Goal: Task Accomplishment & Management: Manage account settings

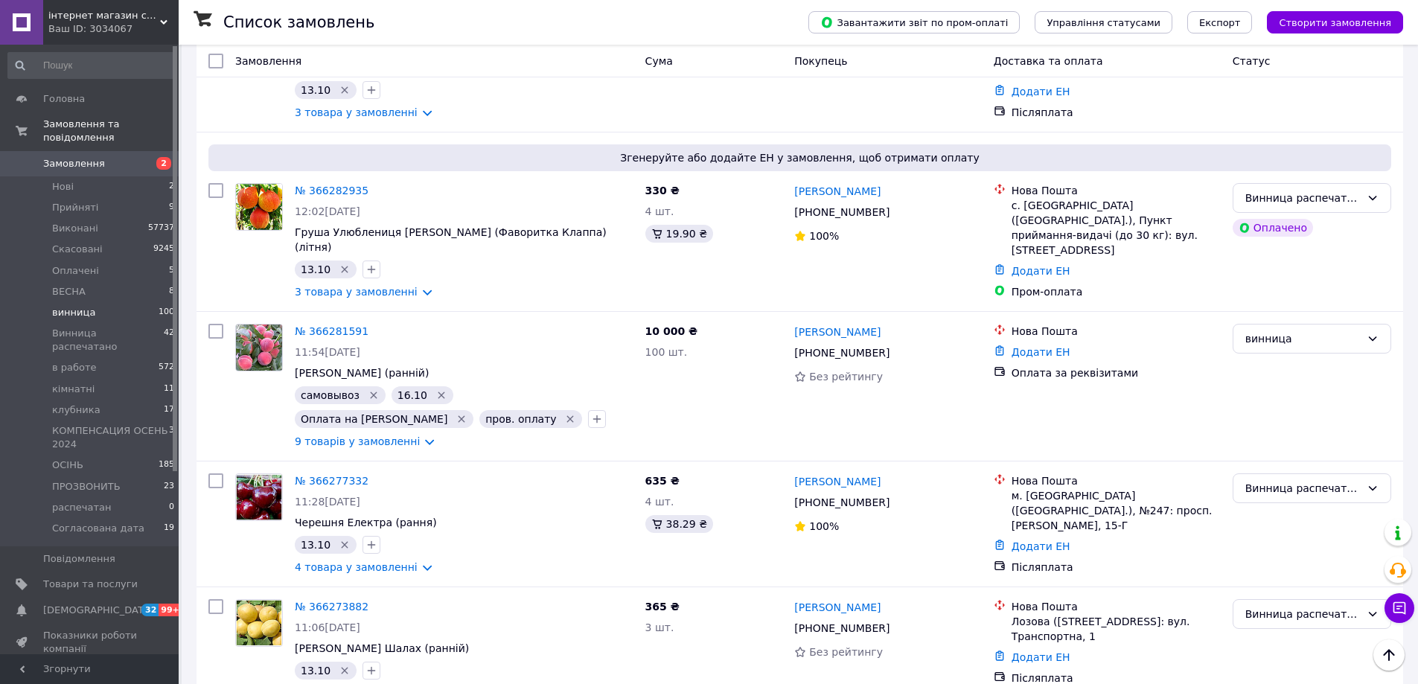
scroll to position [1958, 0]
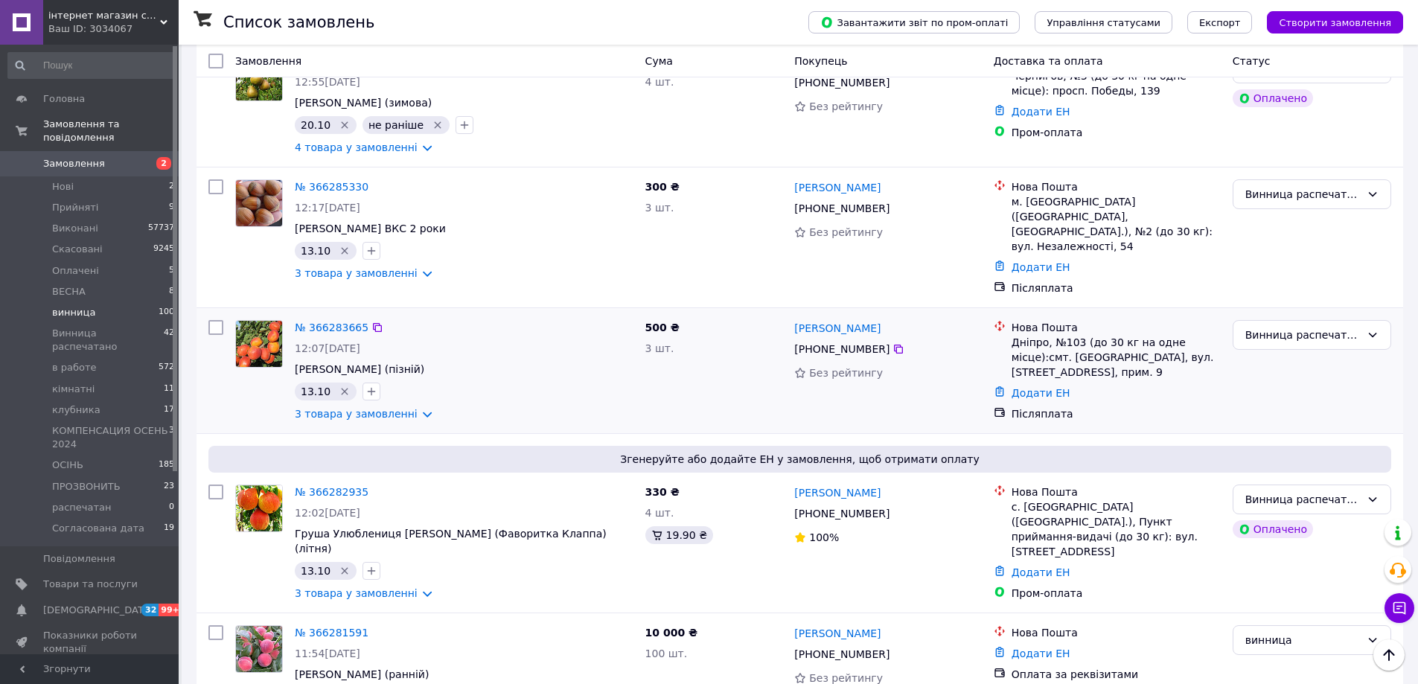
drag, startPoint x: 73, startPoint y: 296, endPoint x: 324, endPoint y: 328, distance: 252.9
click at [74, 306] on span "винница" at bounding box center [73, 312] width 43 height 13
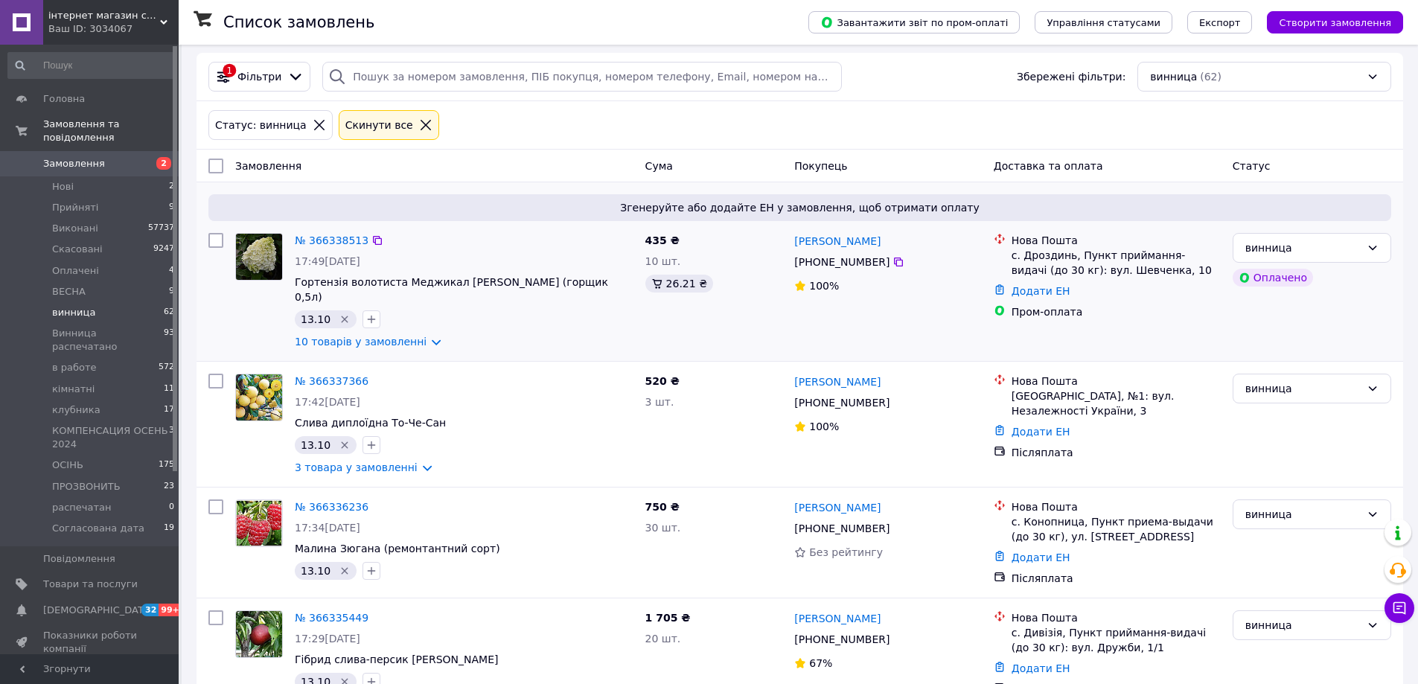
scroll to position [74, 0]
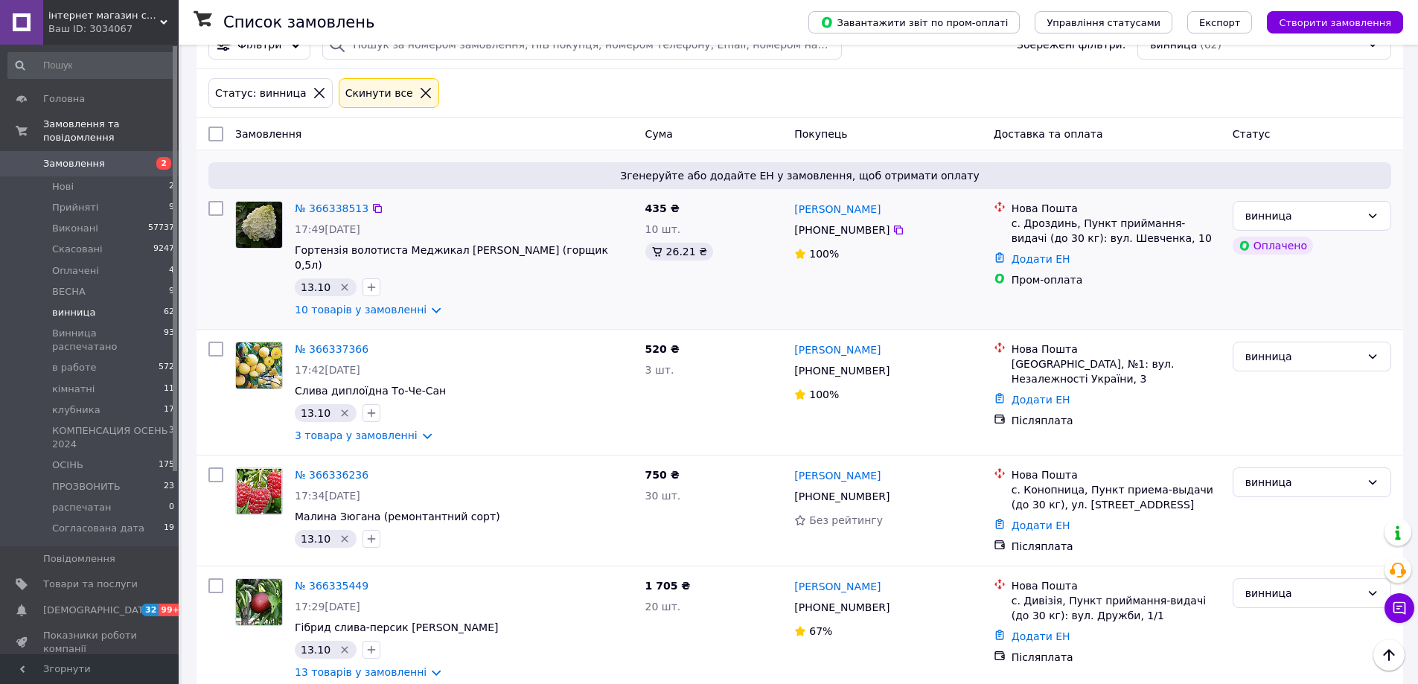
click at [213, 206] on input "checkbox" at bounding box center [215, 208] width 15 height 15
checkbox input "true"
click at [213, 342] on input "checkbox" at bounding box center [215, 349] width 15 height 15
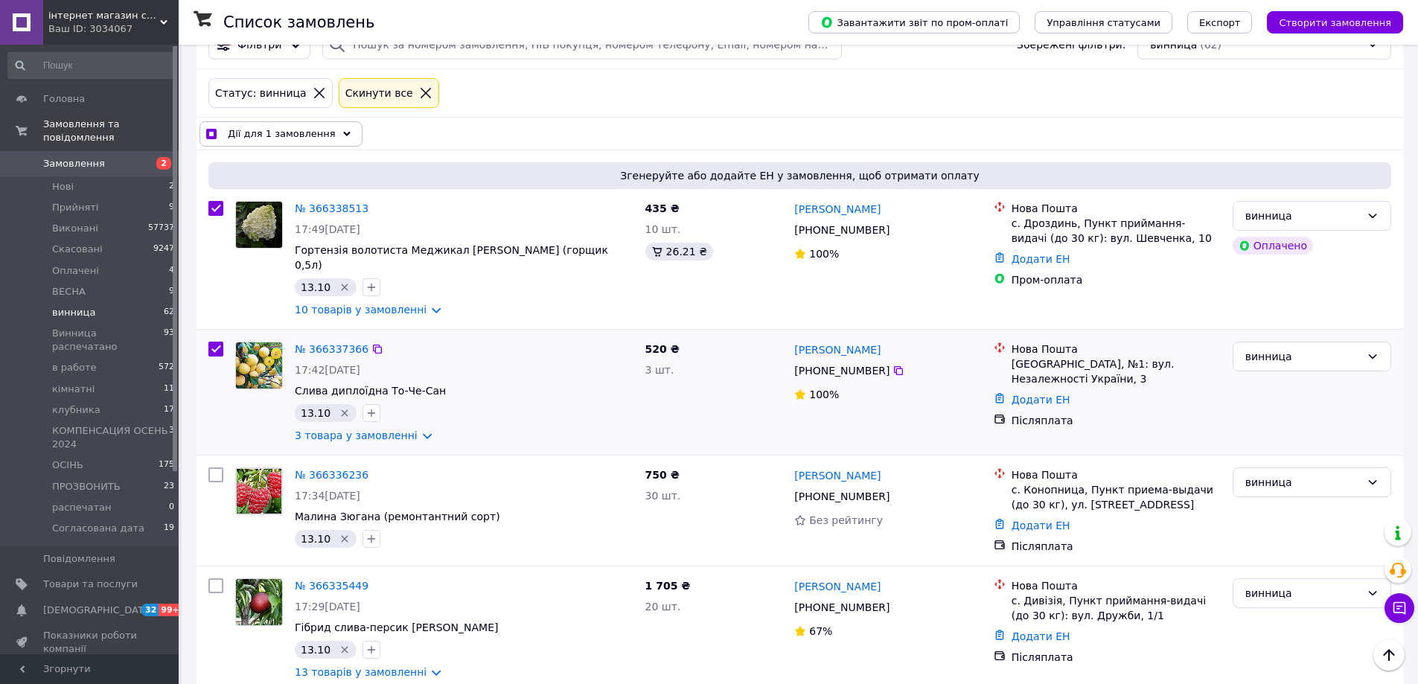
checkbox input "true"
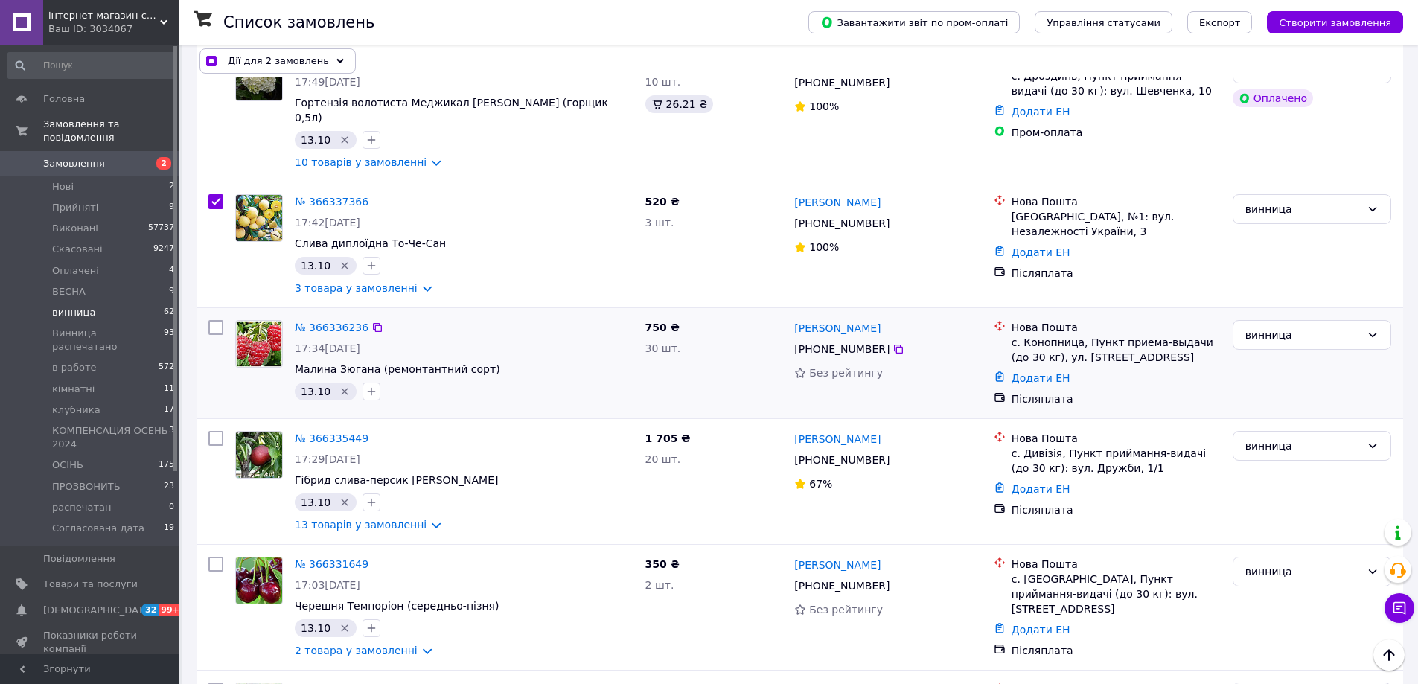
scroll to position [223, 0]
click at [209, 319] on input "checkbox" at bounding box center [215, 326] width 15 height 15
checkbox input "true"
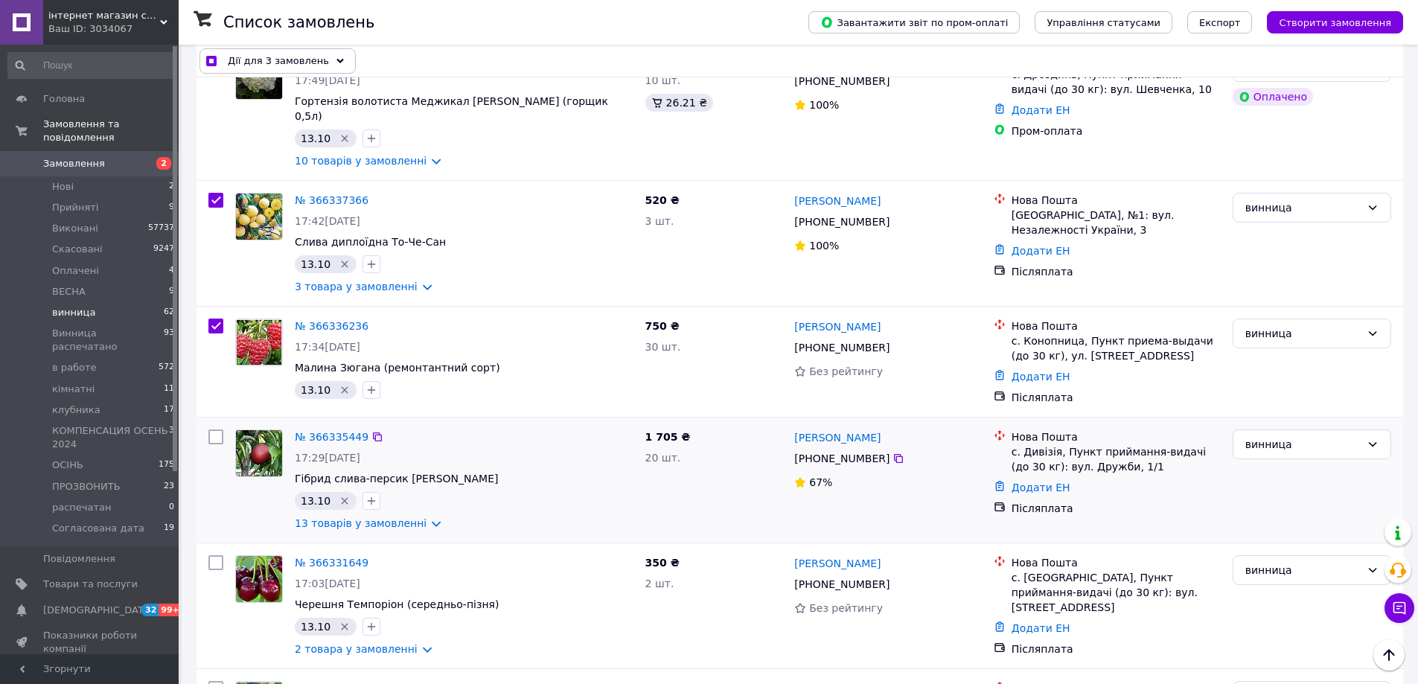
drag, startPoint x: 214, startPoint y: 424, endPoint x: 216, endPoint y: 414, distance: 10.5
click at [215, 430] on input "checkbox" at bounding box center [215, 437] width 15 height 15
checkbox input "true"
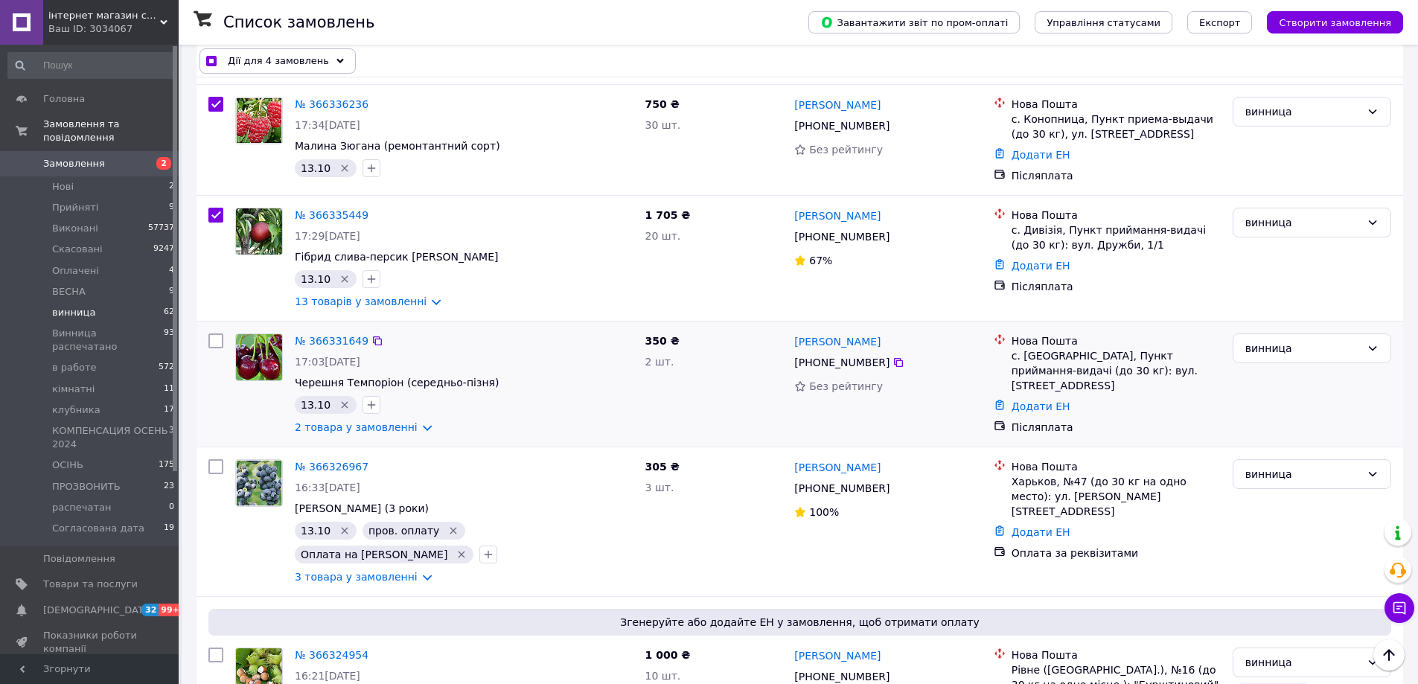
scroll to position [447, 0]
click at [215, 332] on input "checkbox" at bounding box center [215, 339] width 15 height 15
checkbox input "true"
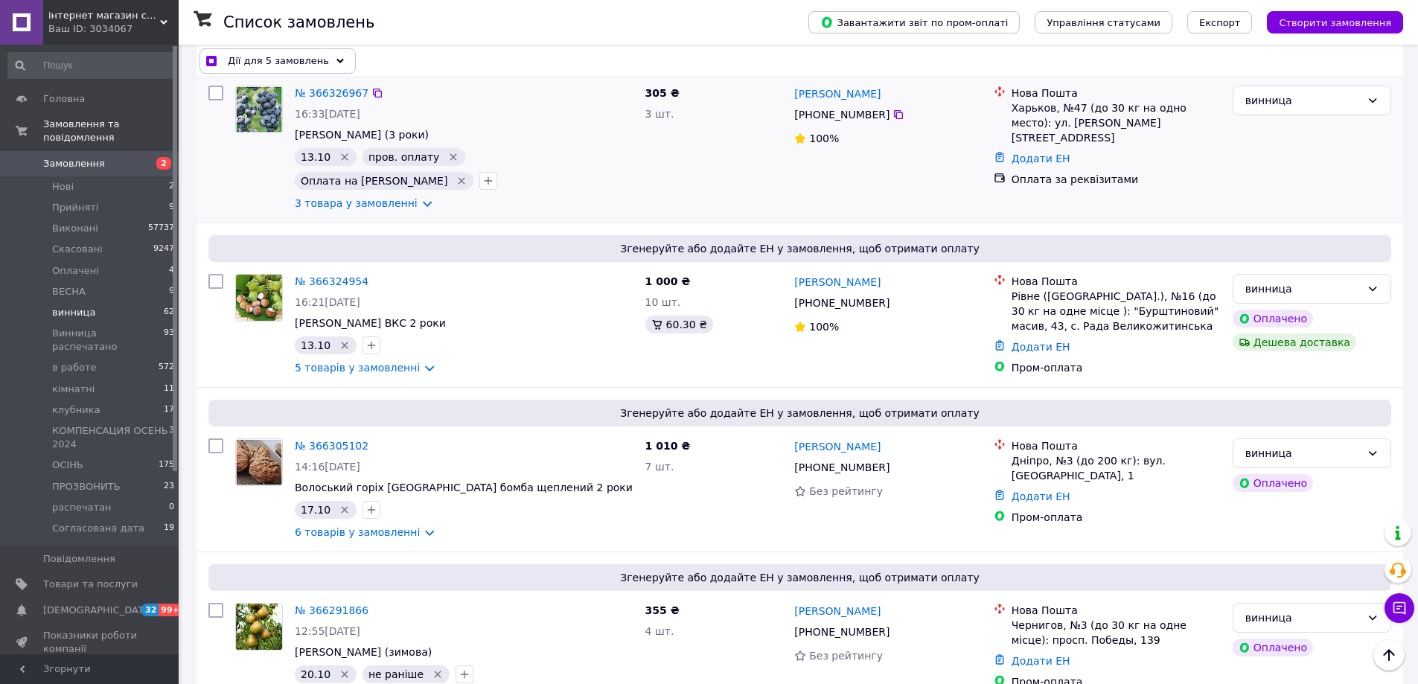
scroll to position [894, 0]
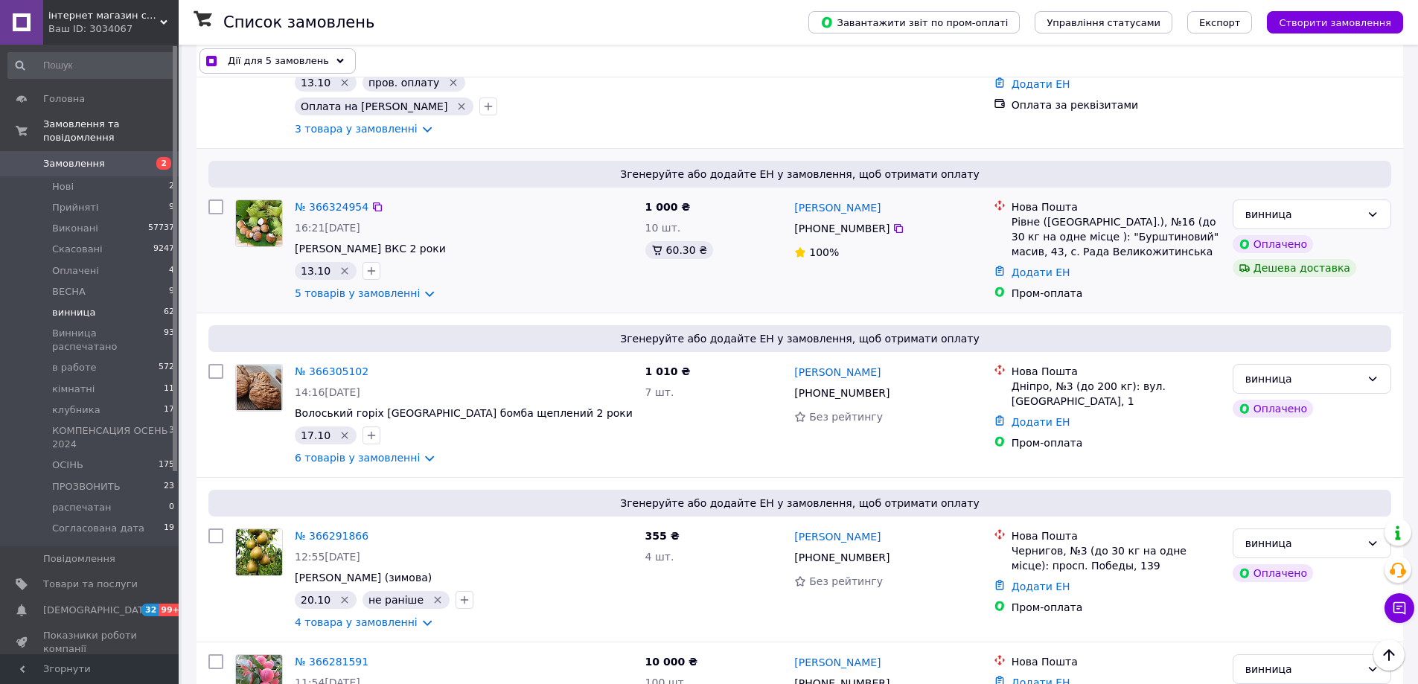
click at [217, 200] on input "checkbox" at bounding box center [215, 207] width 15 height 15
checkbox input "true"
click at [211, 358] on div at bounding box center [216, 414] width 27 height 113
checkbox input "true"
click at [214, 364] on input "checkbox" at bounding box center [215, 371] width 15 height 15
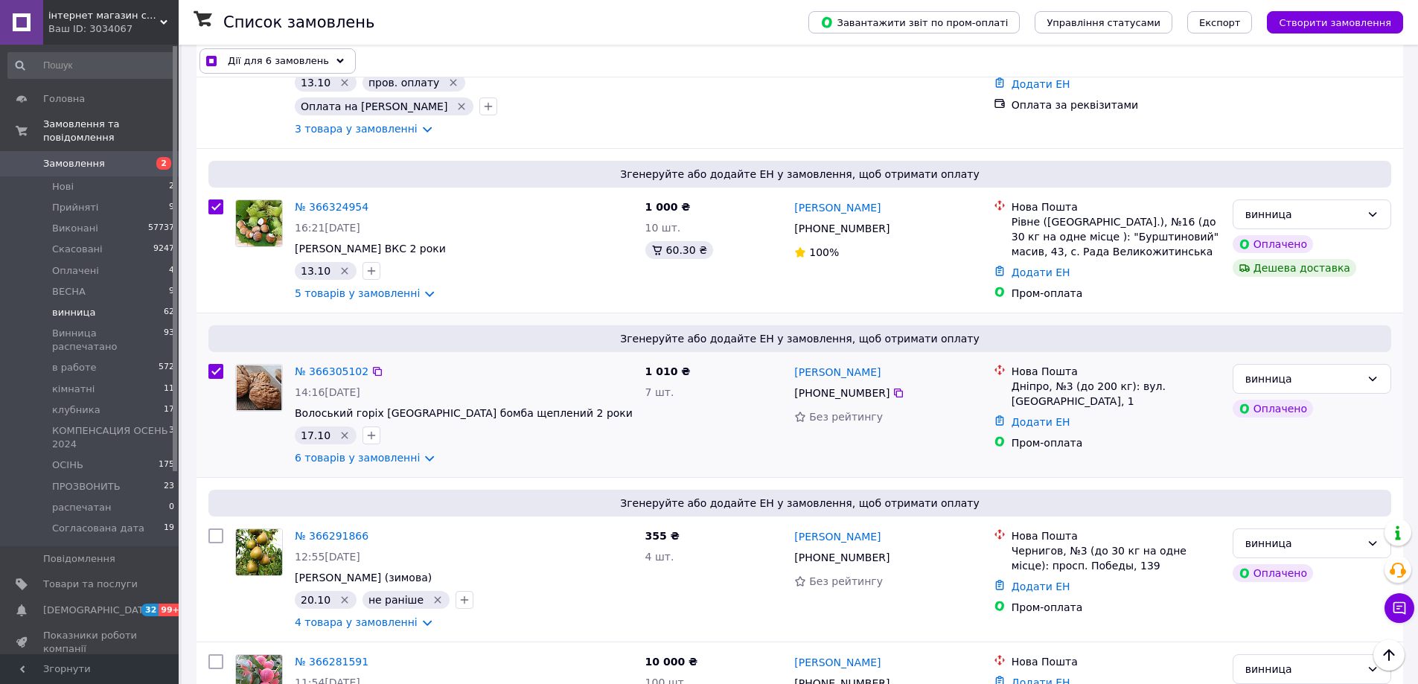
checkbox input "true"
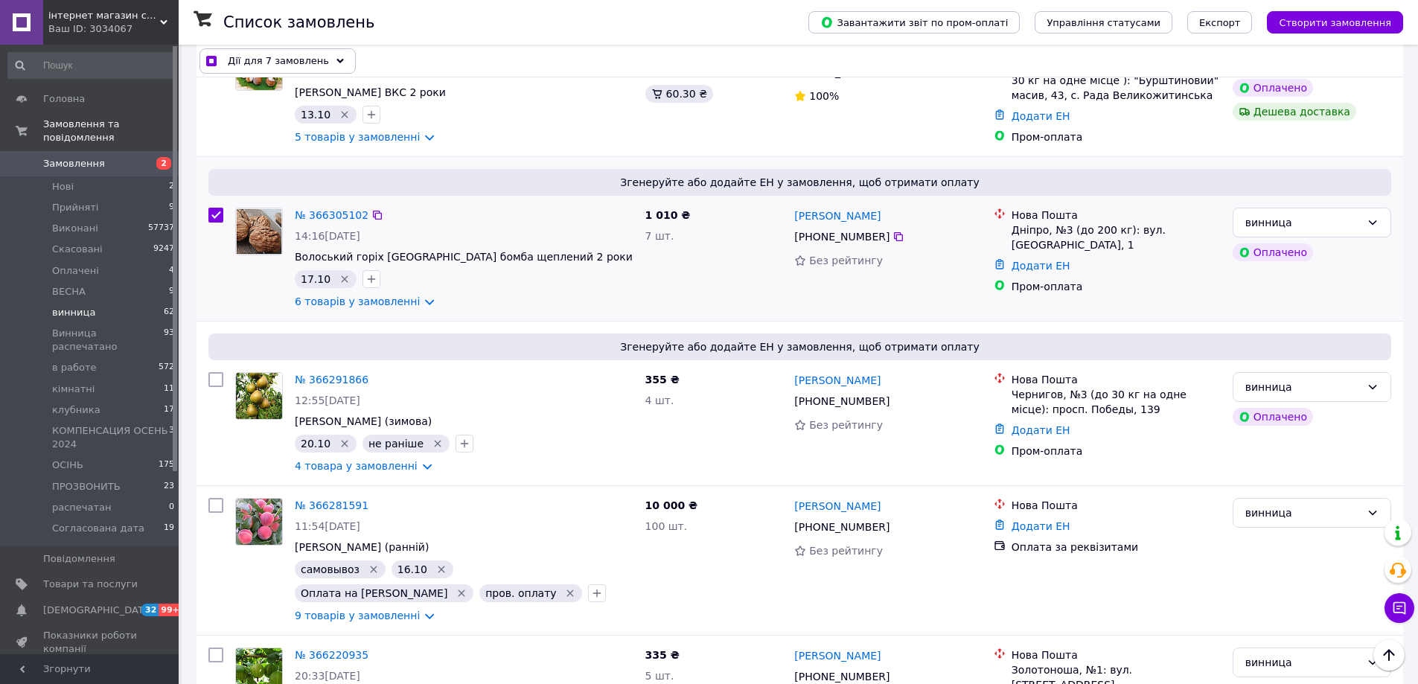
scroll to position [1042, 0]
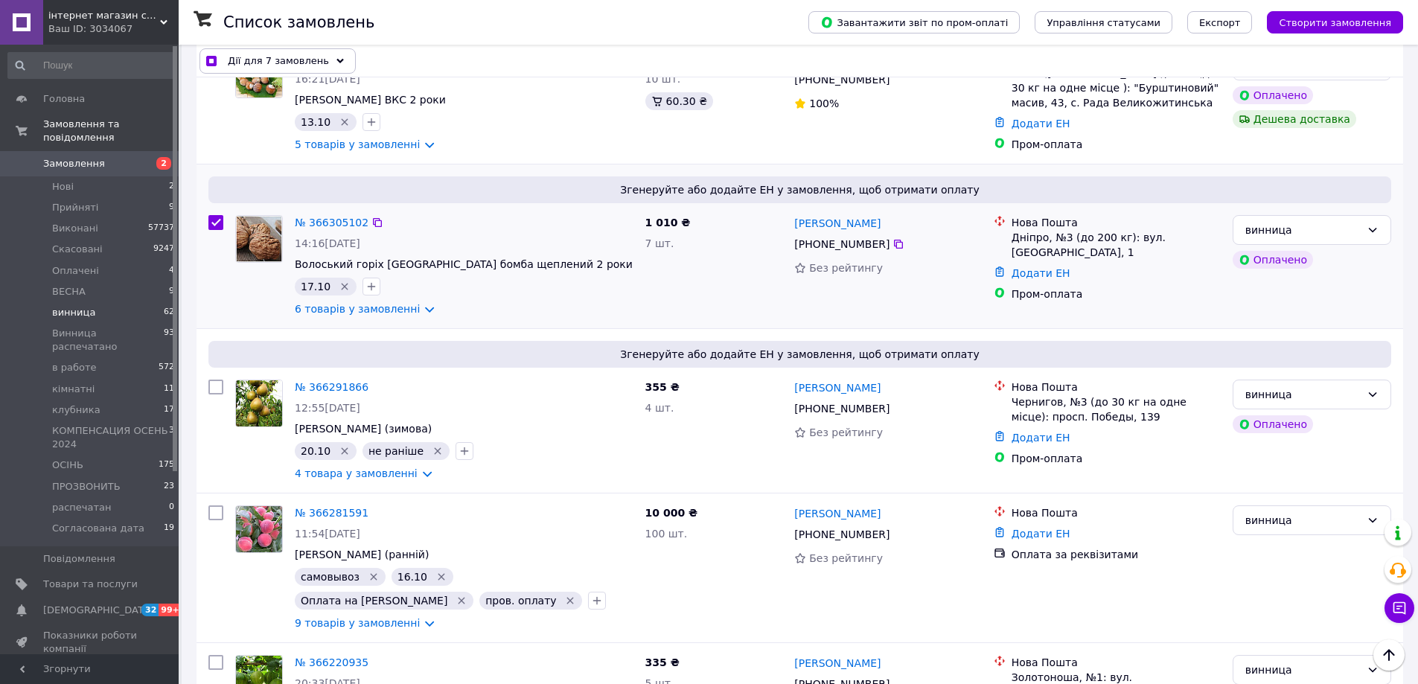
click at [217, 215] on input "checkbox" at bounding box center [215, 222] width 15 height 15
checkbox input "false"
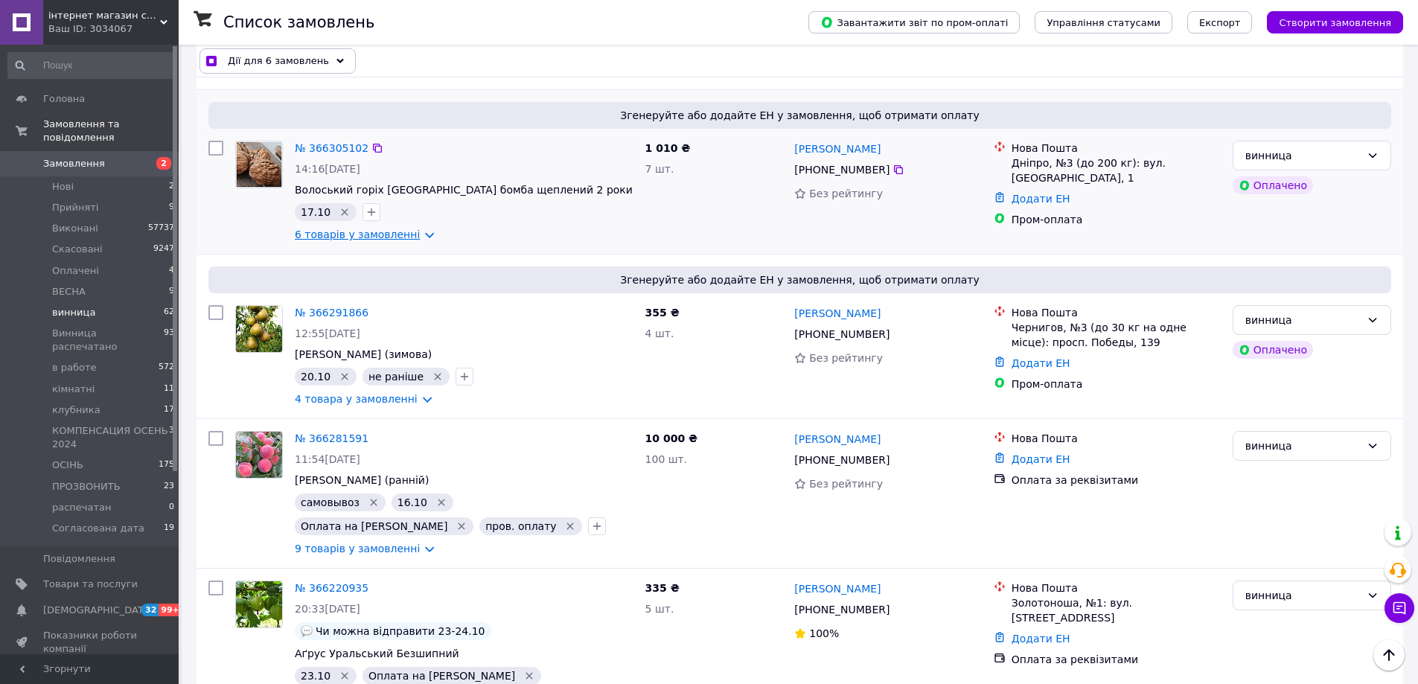
drag, startPoint x: 343, startPoint y: 194, endPoint x: 352, endPoint y: 206, distance: 15.5
click at [345, 229] on link "6 товарів у замовленні" at bounding box center [357, 235] width 125 height 12
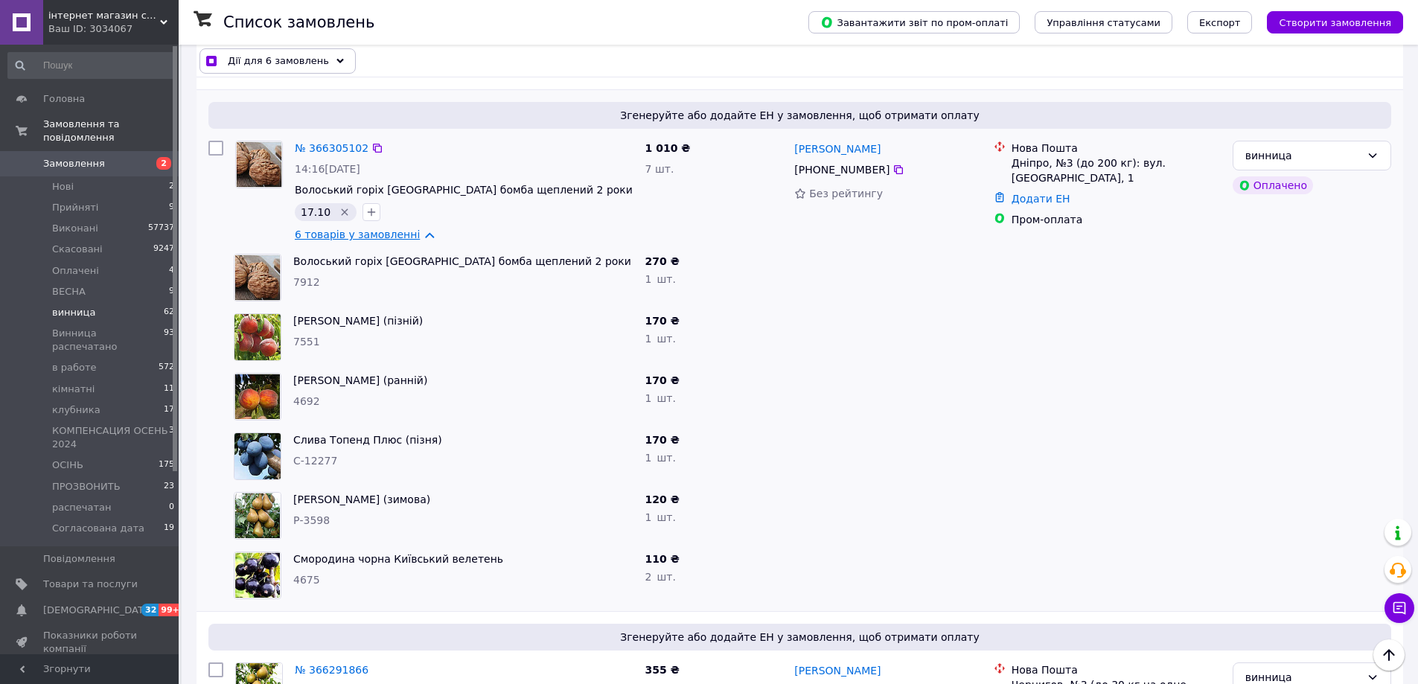
click at [378, 229] on link "6 товарів у замовленні" at bounding box center [357, 235] width 125 height 12
checkbox input "true"
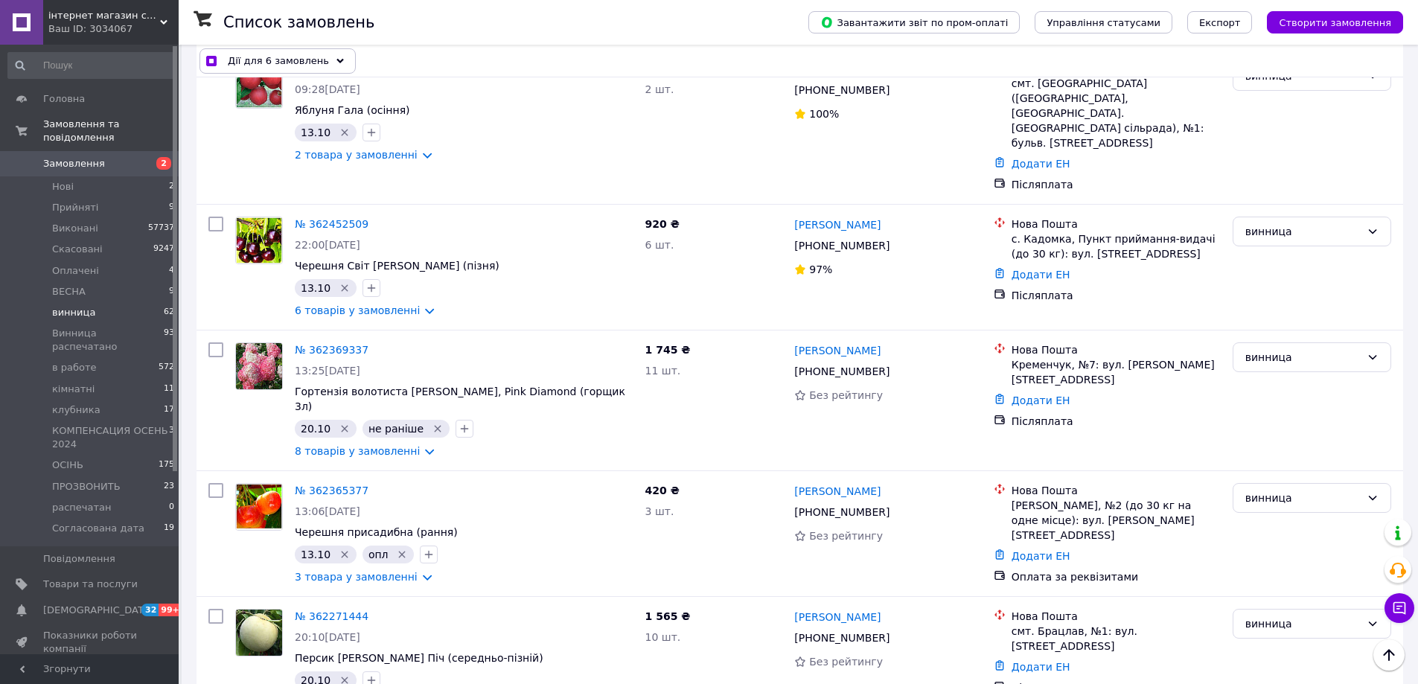
scroll to position [4765, 0]
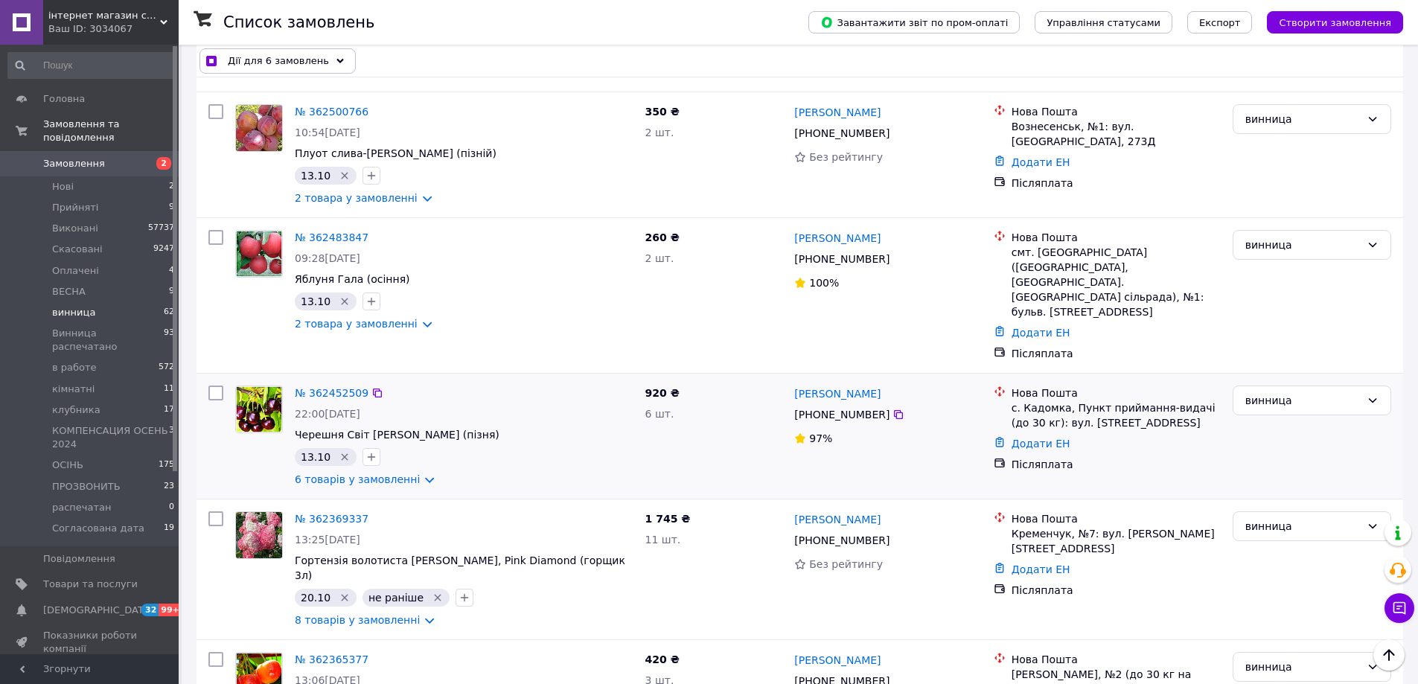
click at [214, 386] on input "checkbox" at bounding box center [215, 393] width 15 height 15
checkbox input "true"
click at [220, 230] on input "checkbox" at bounding box center [215, 237] width 15 height 15
checkbox input "true"
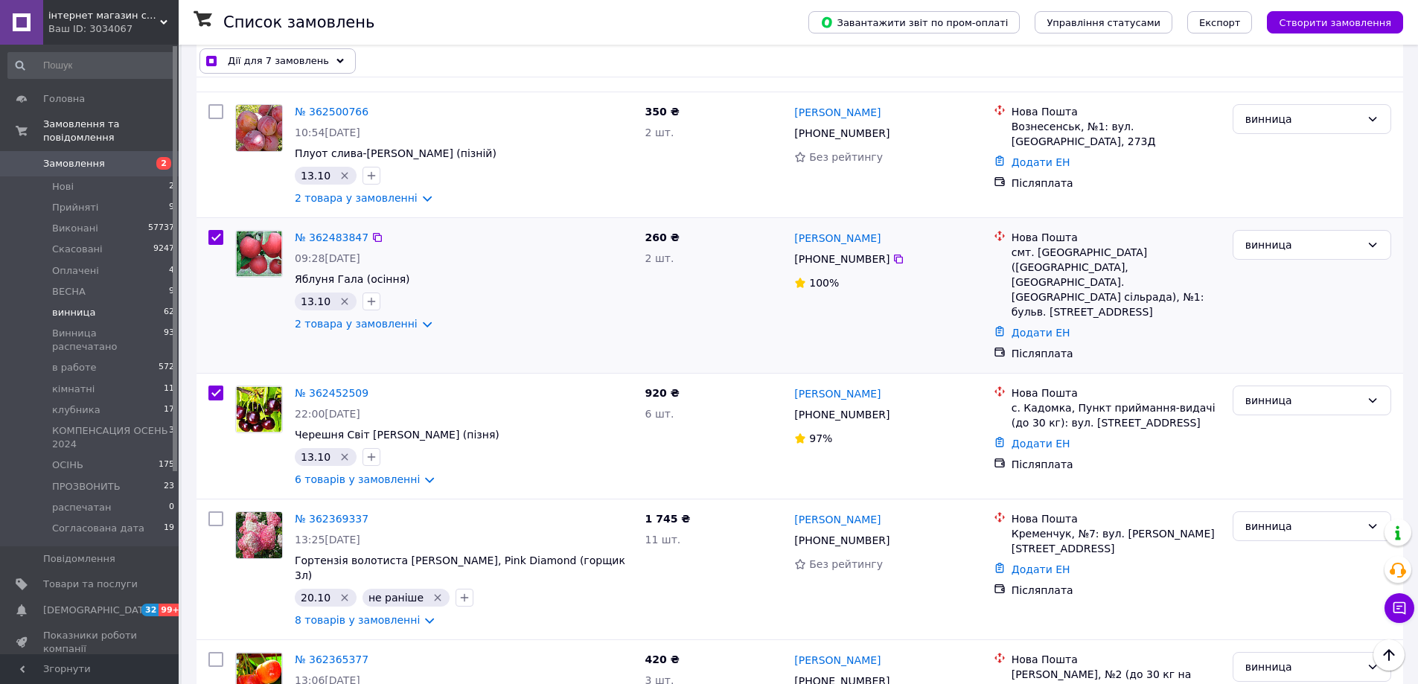
checkbox input "true"
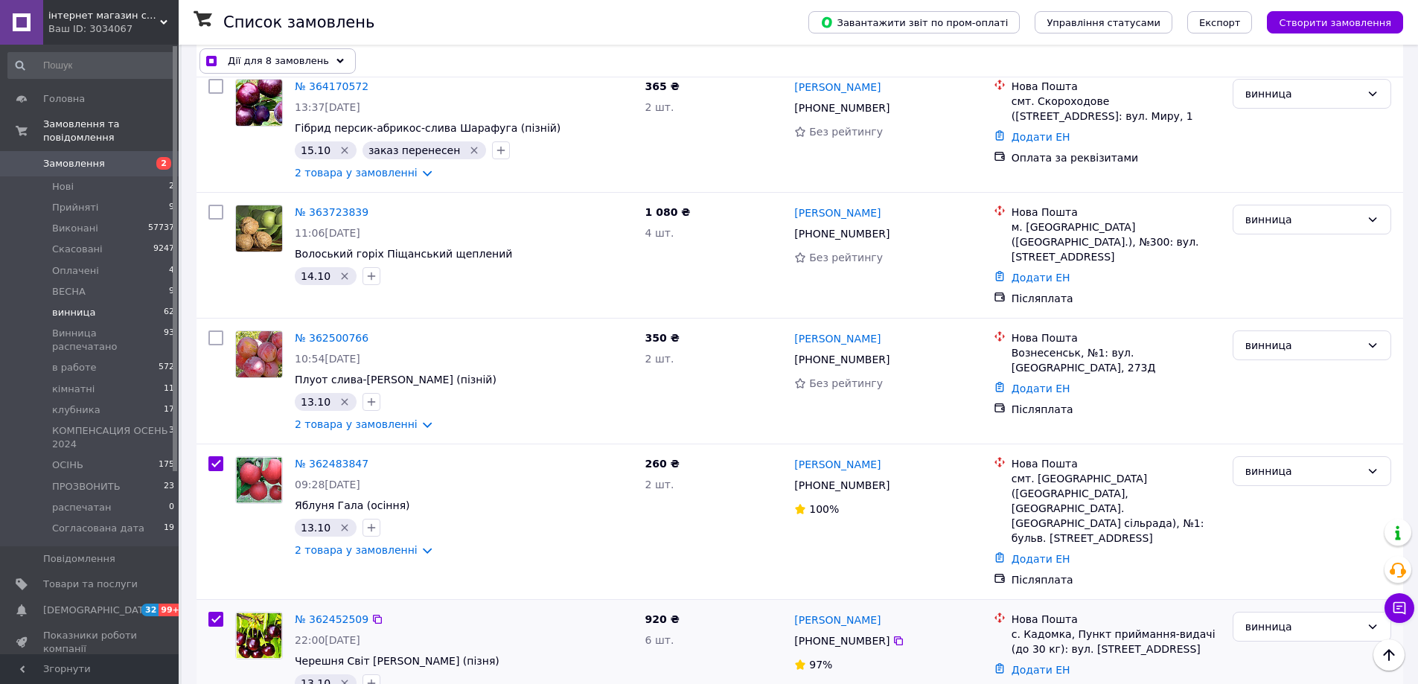
scroll to position [4468, 0]
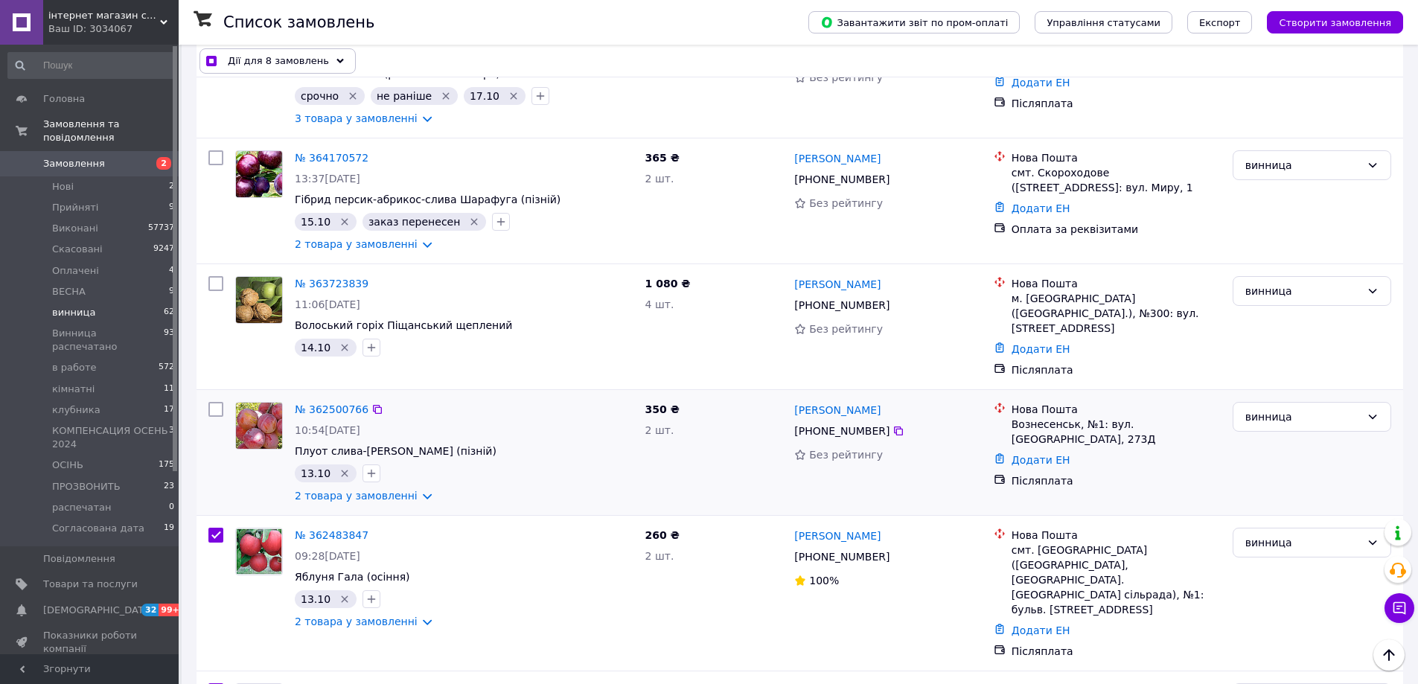
click at [215, 402] on input "checkbox" at bounding box center [215, 409] width 15 height 15
checkbox input "true"
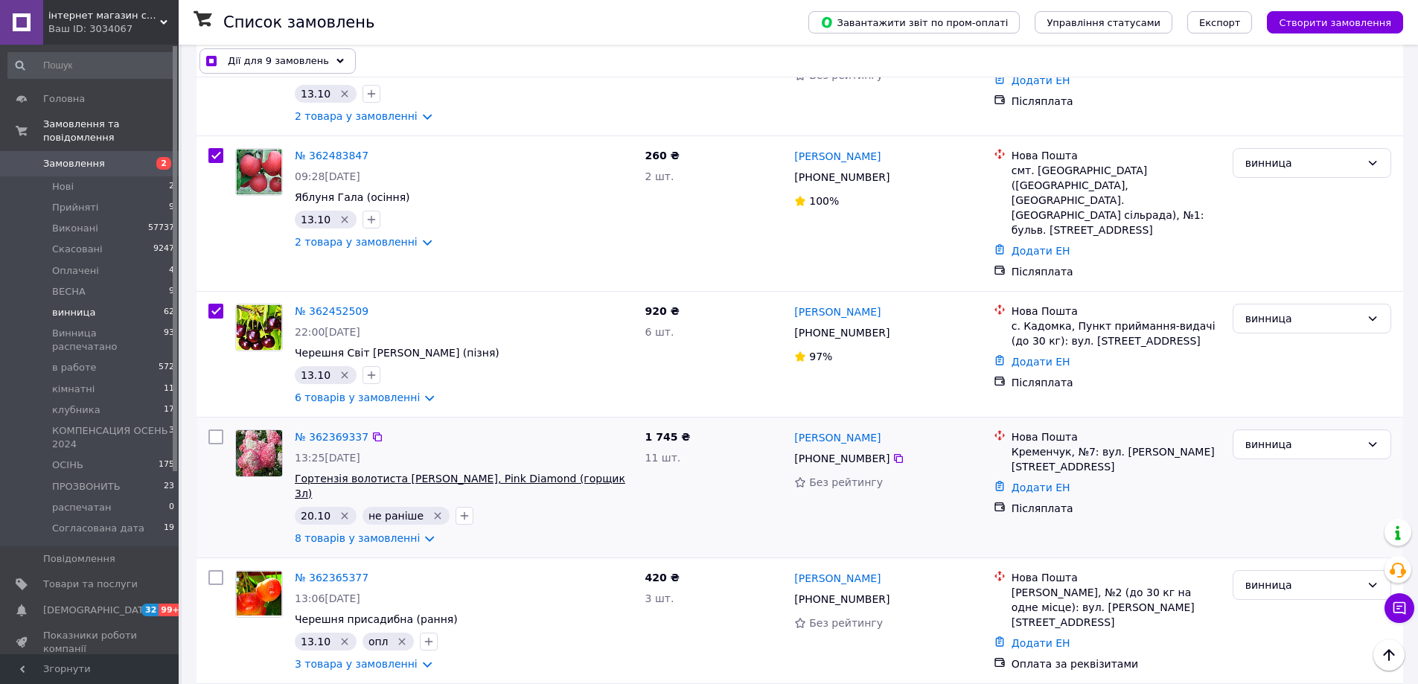
scroll to position [4989, 0]
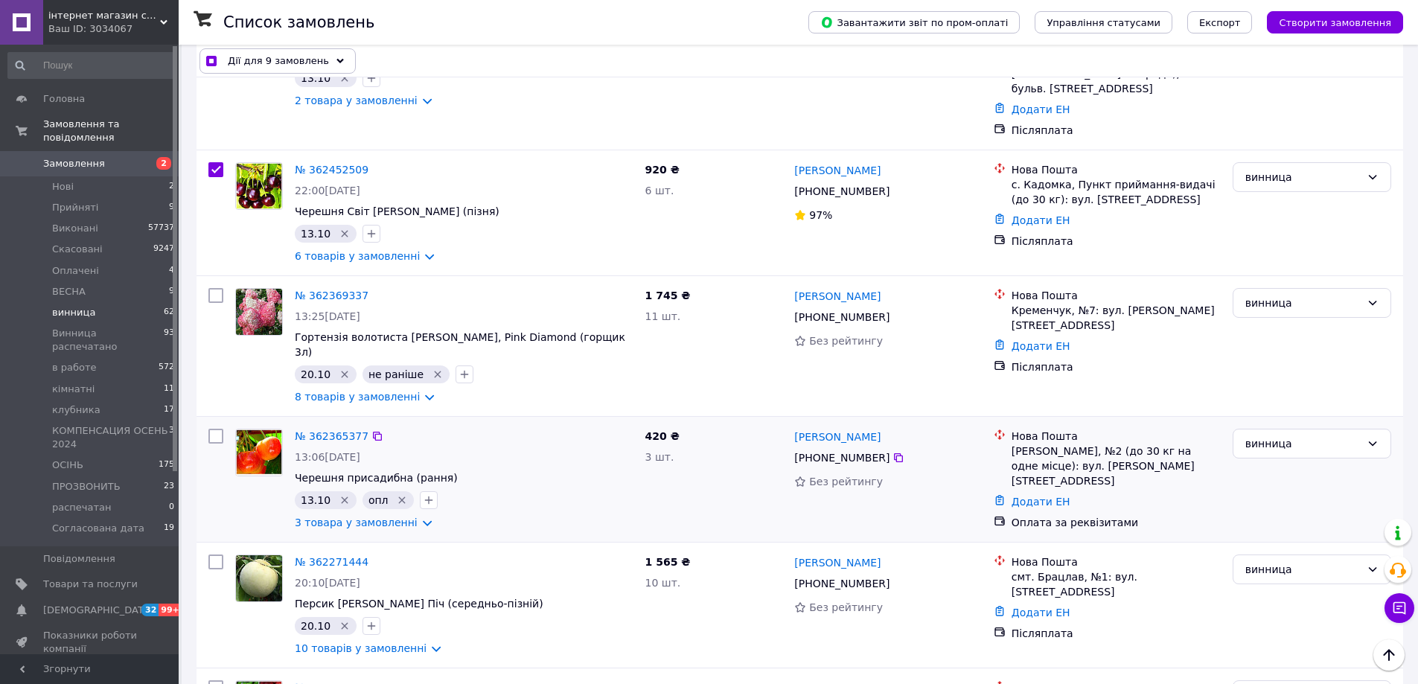
click at [208, 423] on div at bounding box center [216, 479] width 27 height 113
checkbox input "true"
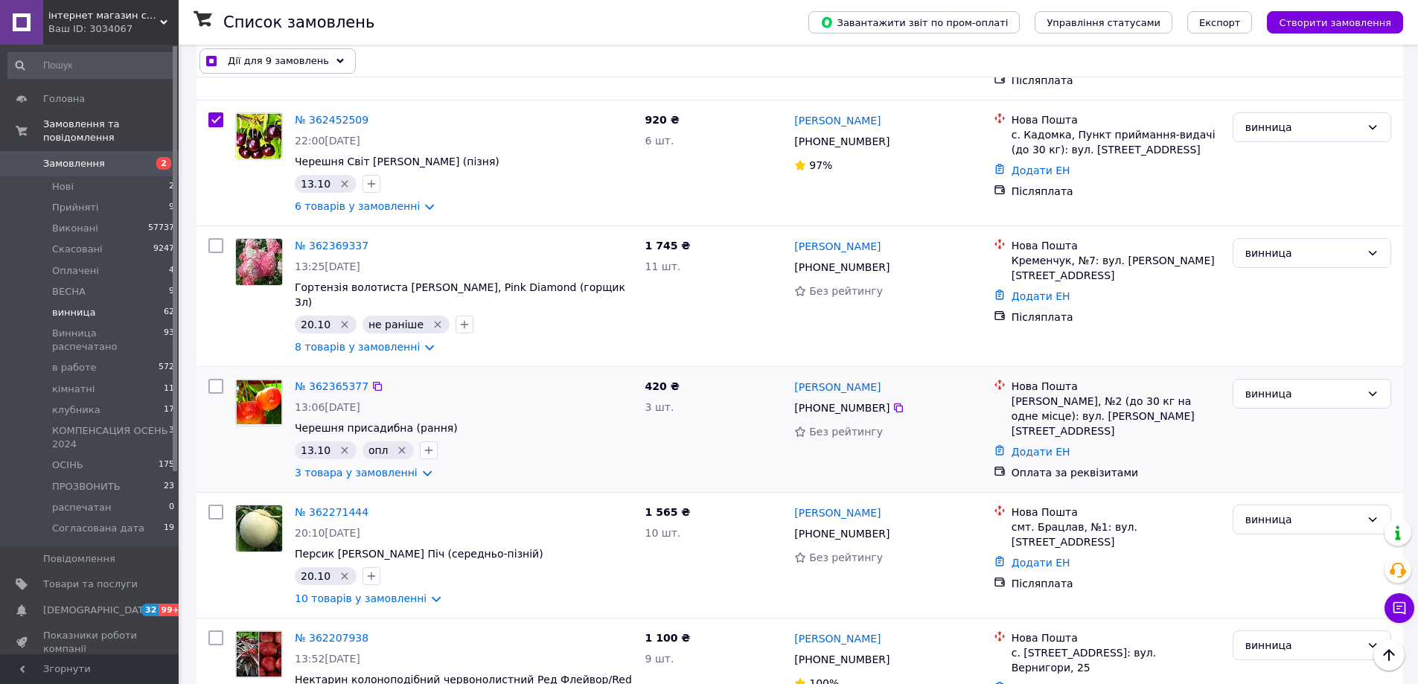
scroll to position [5063, 0]
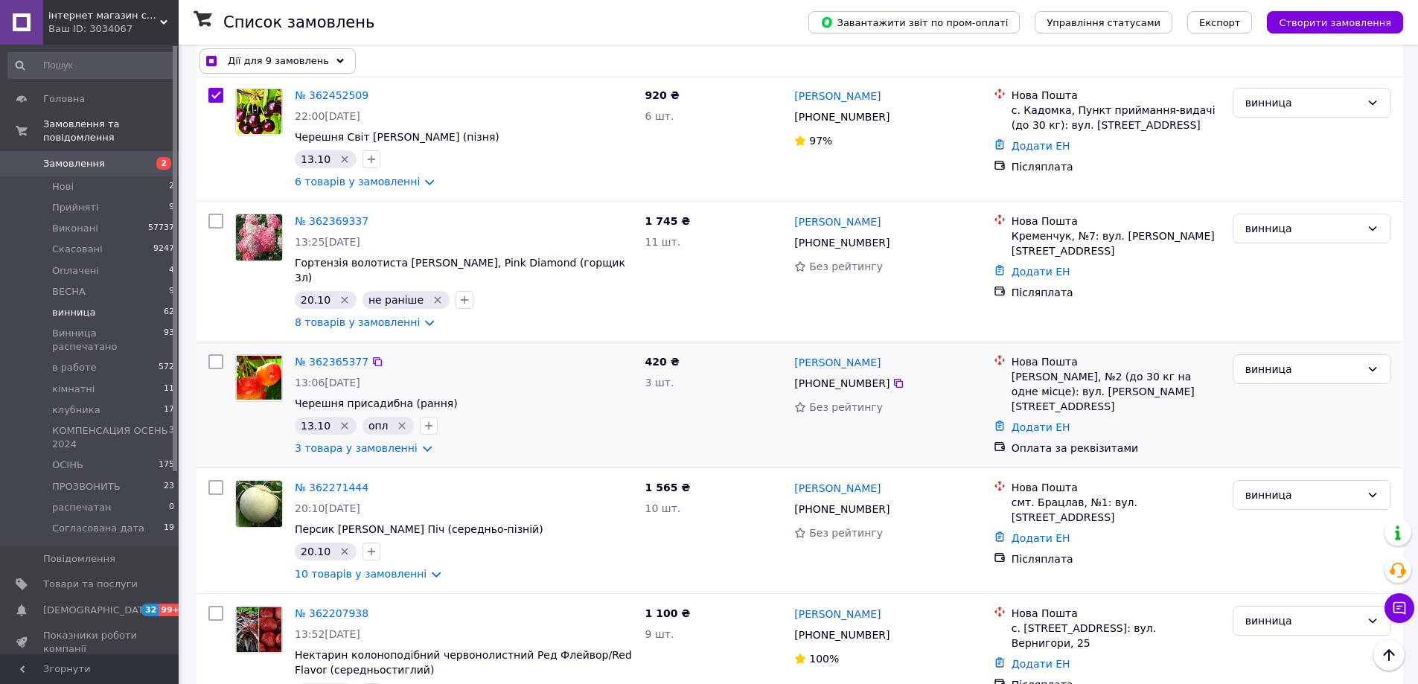
click at [213, 354] on input "checkbox" at bounding box center [215, 361] width 15 height 15
checkbox input "true"
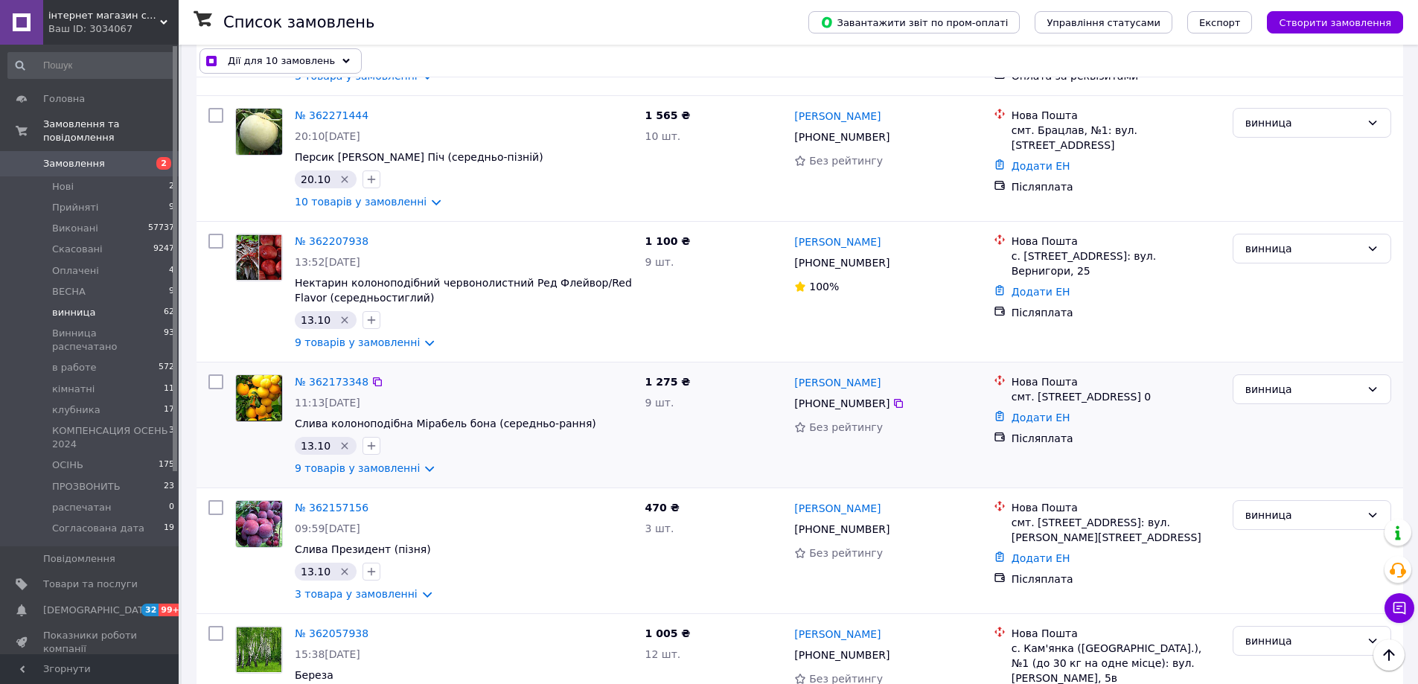
scroll to position [5361, 0]
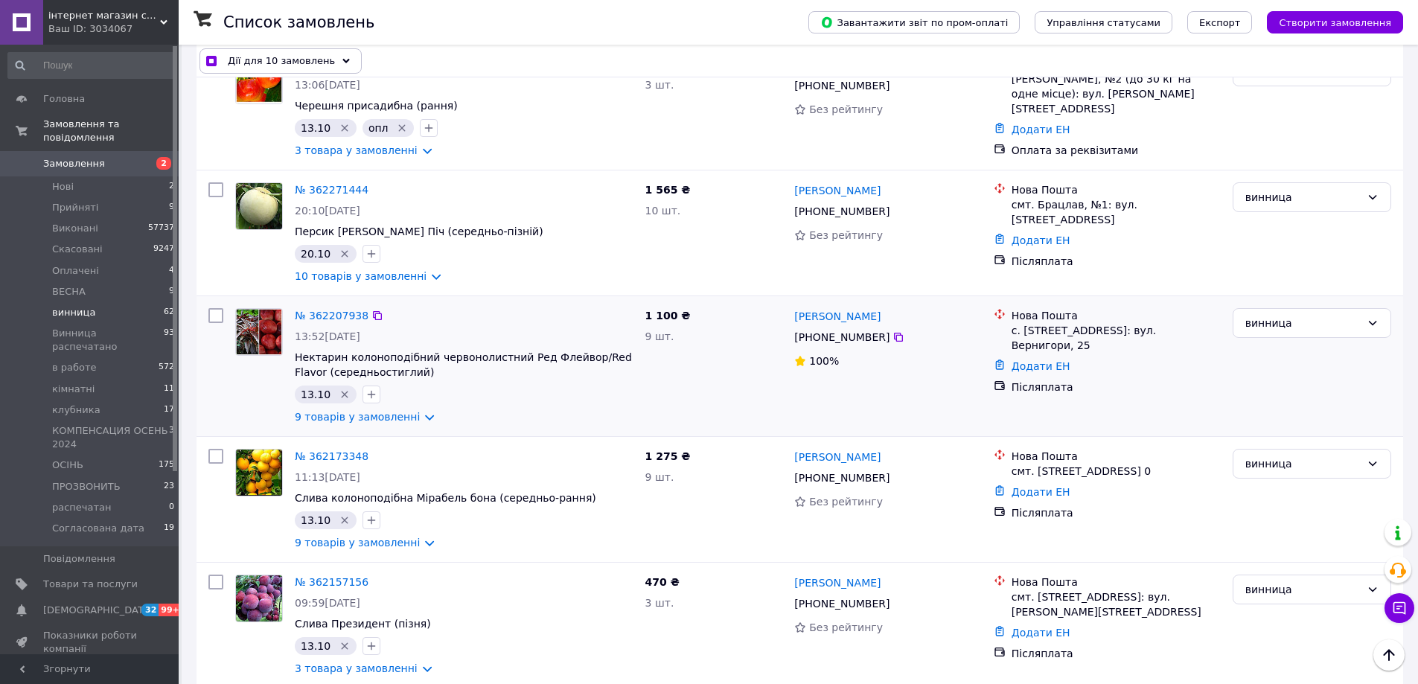
click at [215, 308] on input "checkbox" at bounding box center [215, 315] width 15 height 15
checkbox input "true"
click at [214, 449] on input "checkbox" at bounding box center [215, 456] width 15 height 15
checkbox input "true"
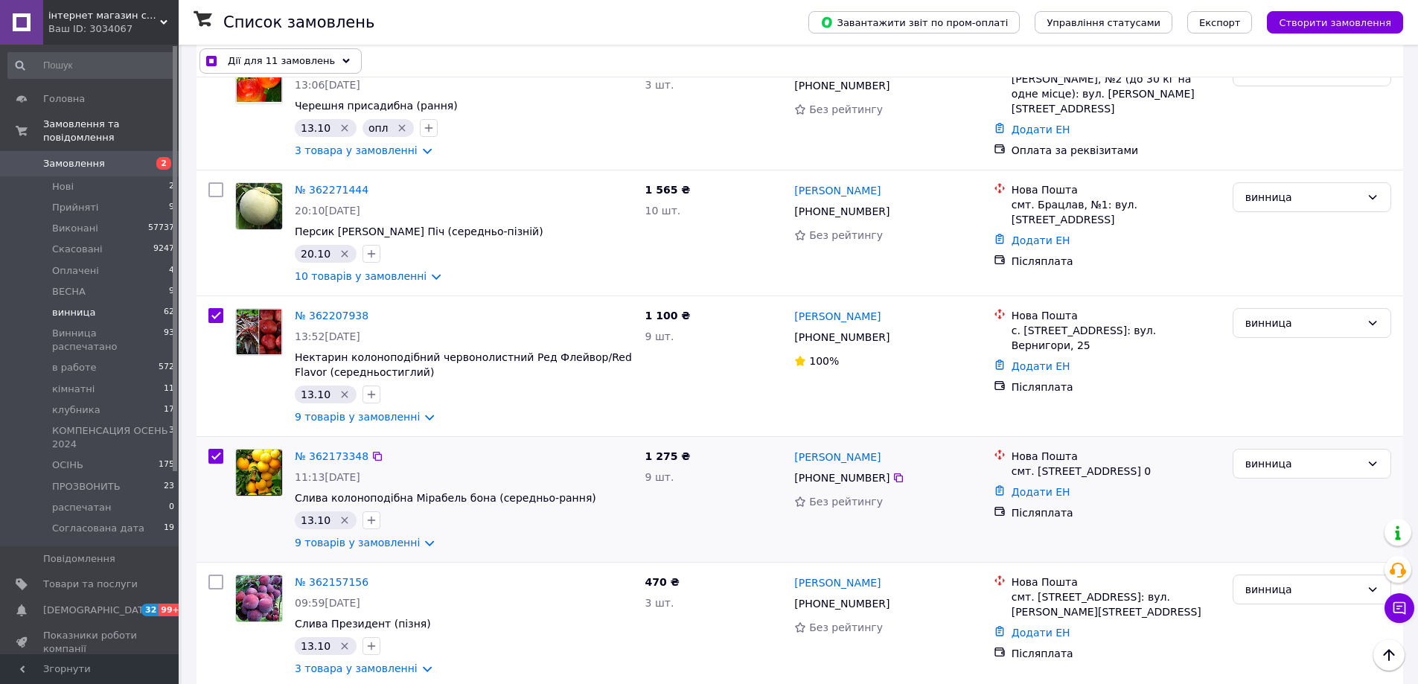
checkbox input "true"
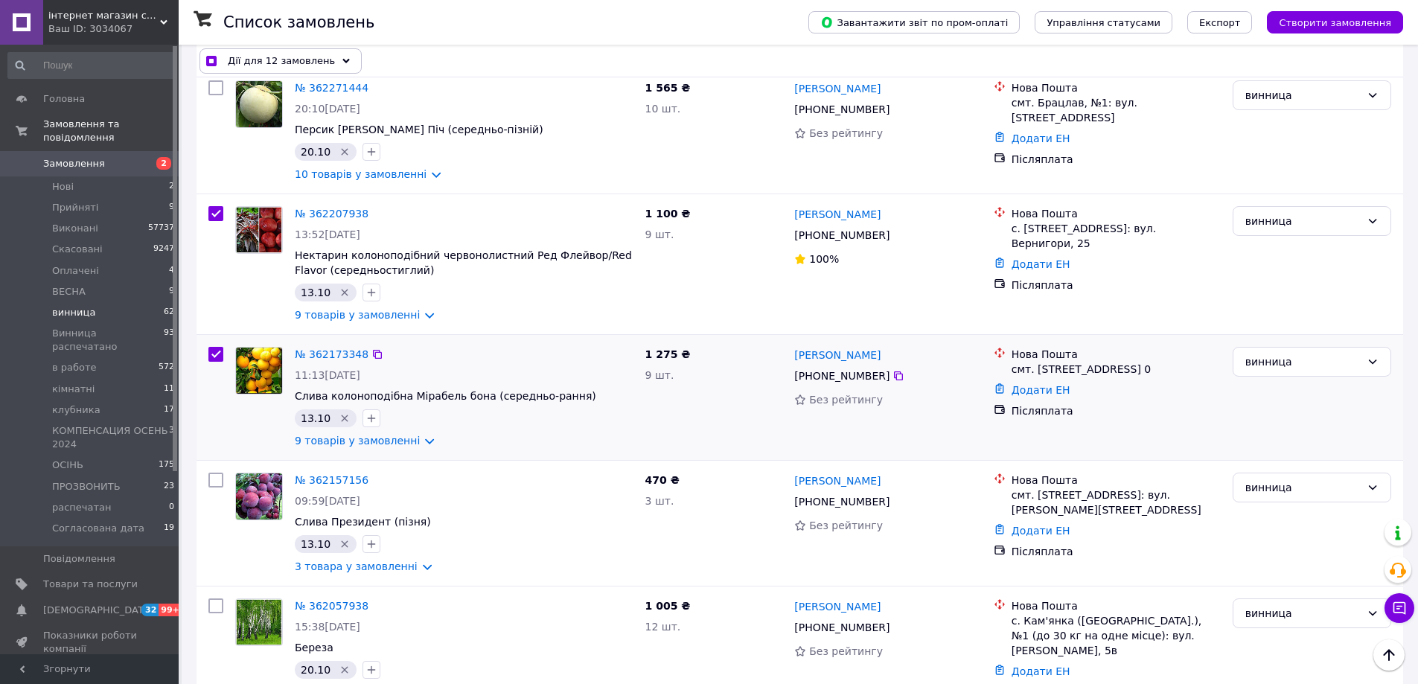
scroll to position [5510, 0]
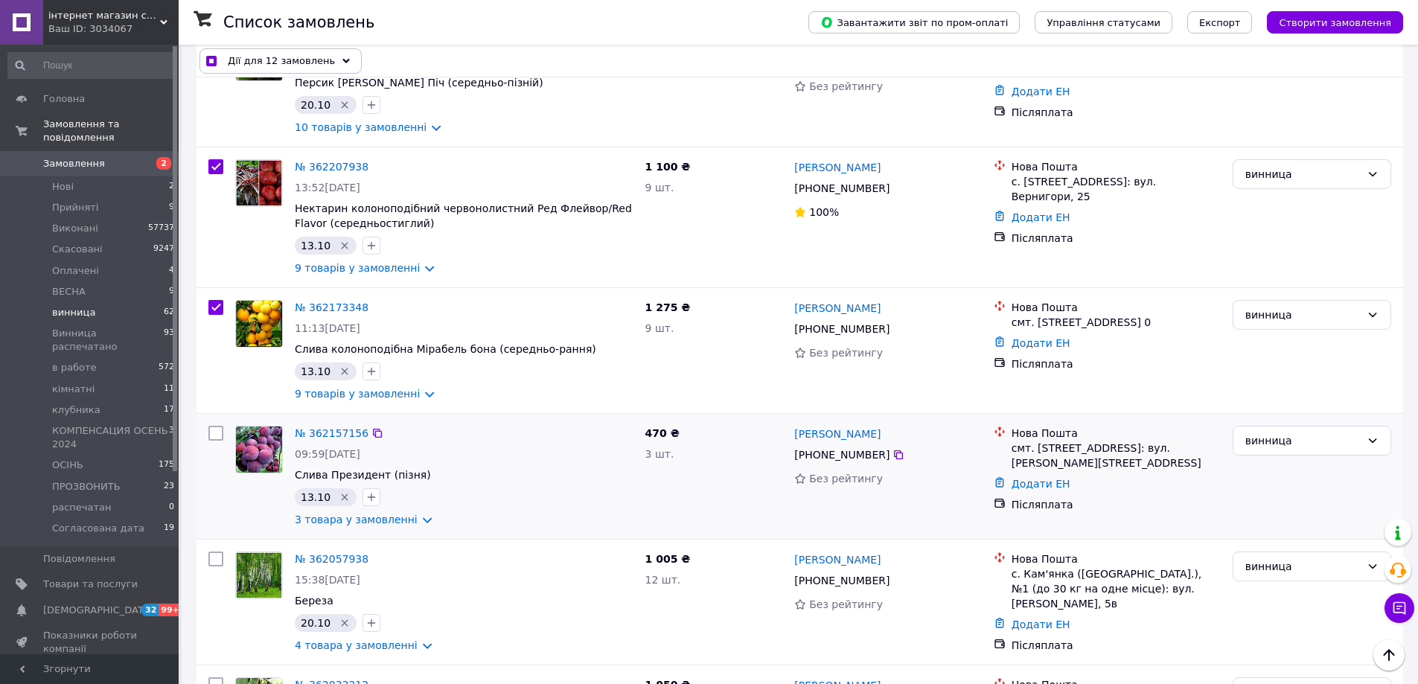
click at [215, 426] on input "checkbox" at bounding box center [215, 433] width 15 height 15
checkbox input "true"
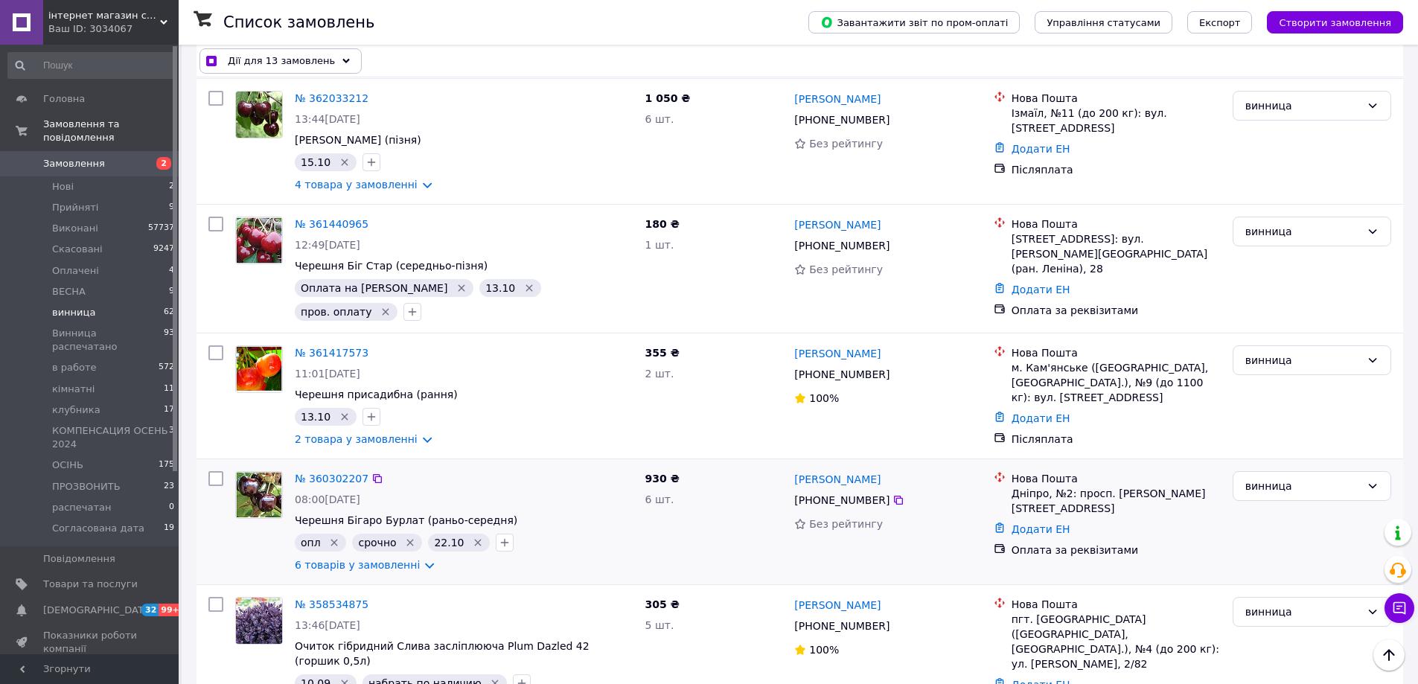
scroll to position [6106, 0]
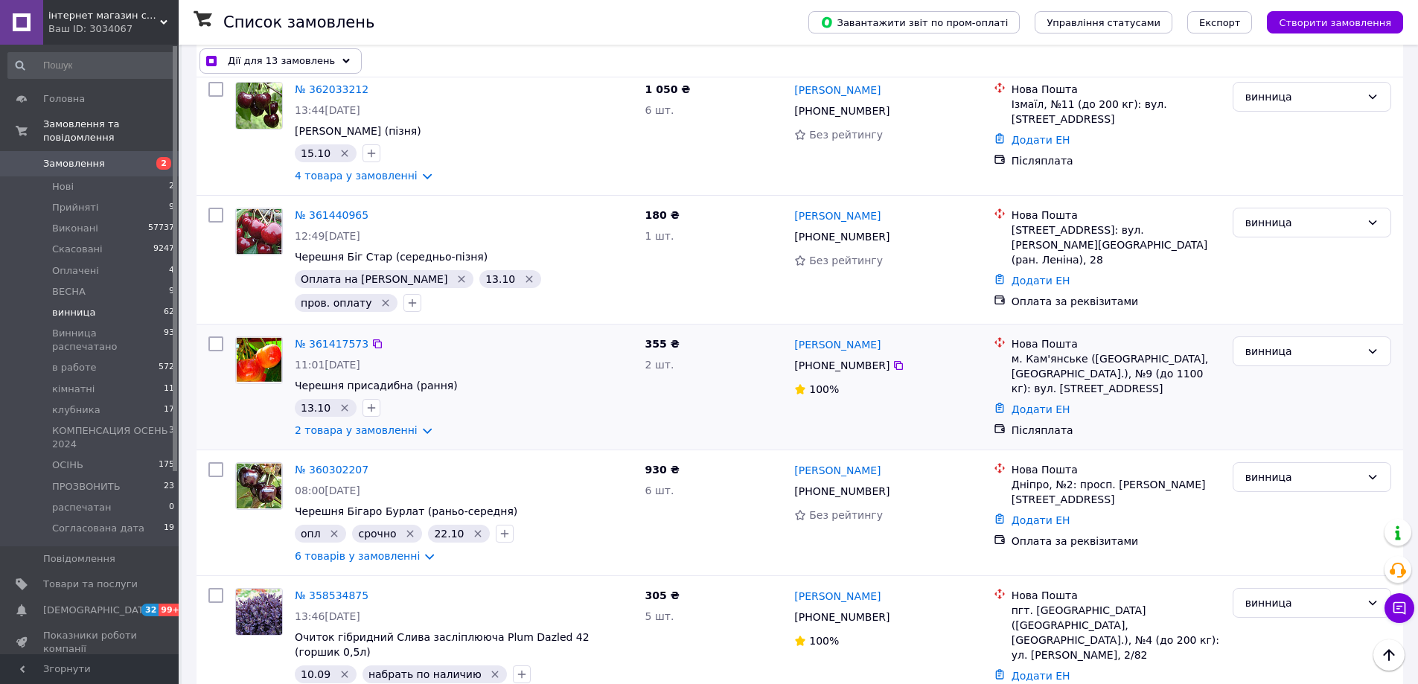
click at [212, 331] on div at bounding box center [216, 387] width 27 height 113
checkbox input "true"
click at [212, 337] on input "checkbox" at bounding box center [215, 344] width 15 height 15
checkbox input "true"
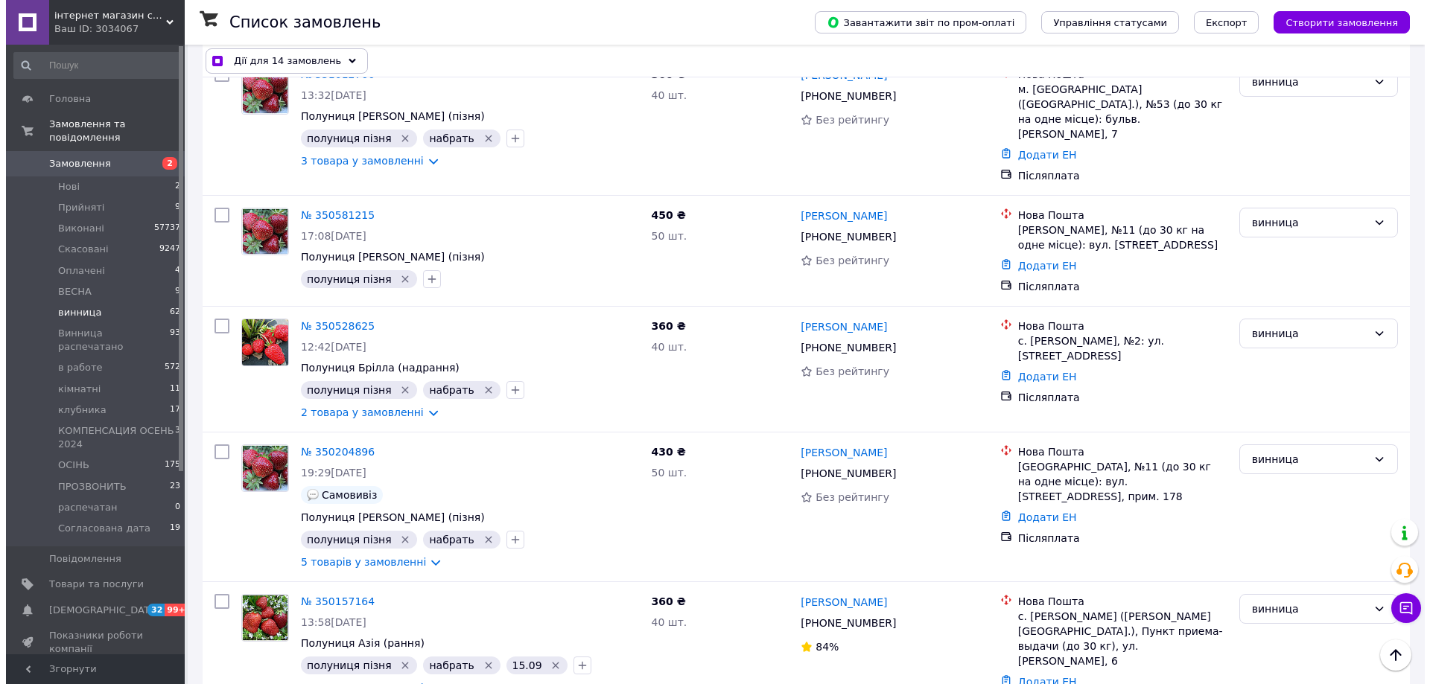
scroll to position [7710, 0]
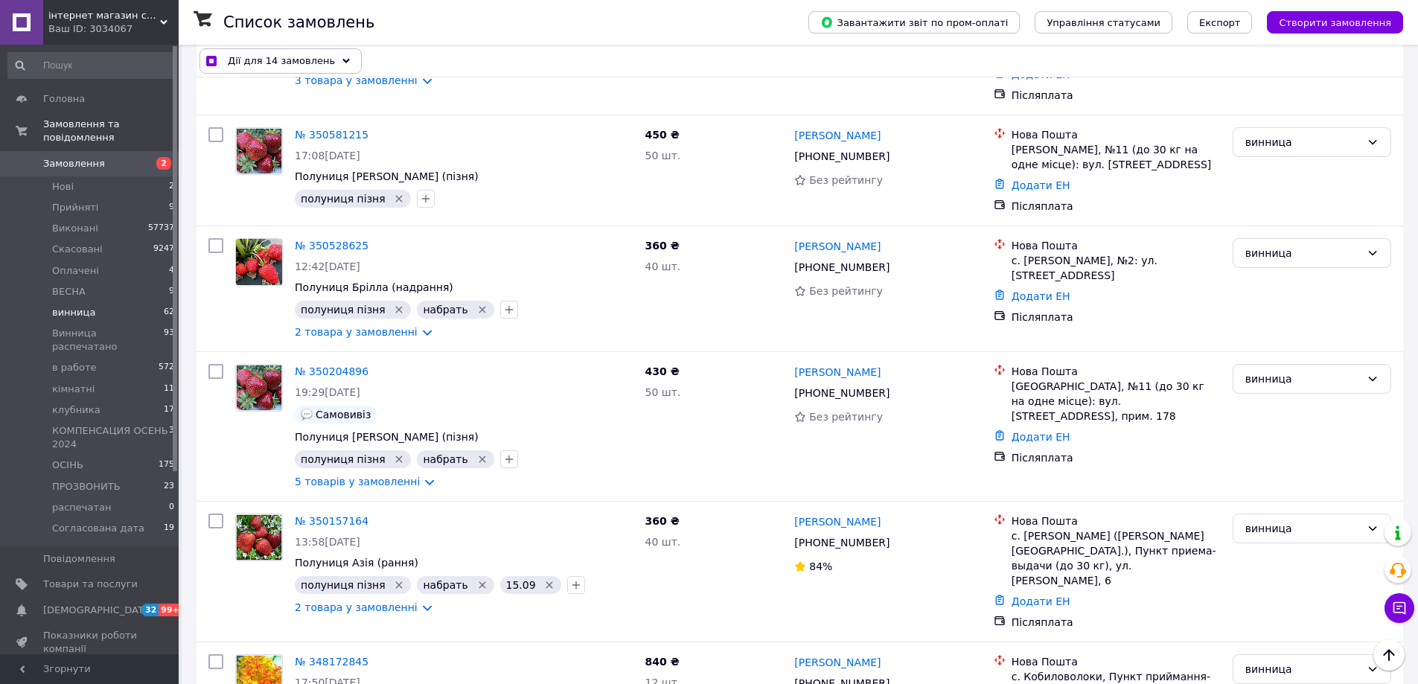
checkbox input "true"
click at [273, 55] on span "Дії для 15 замовлень" at bounding box center [281, 61] width 107 height 15
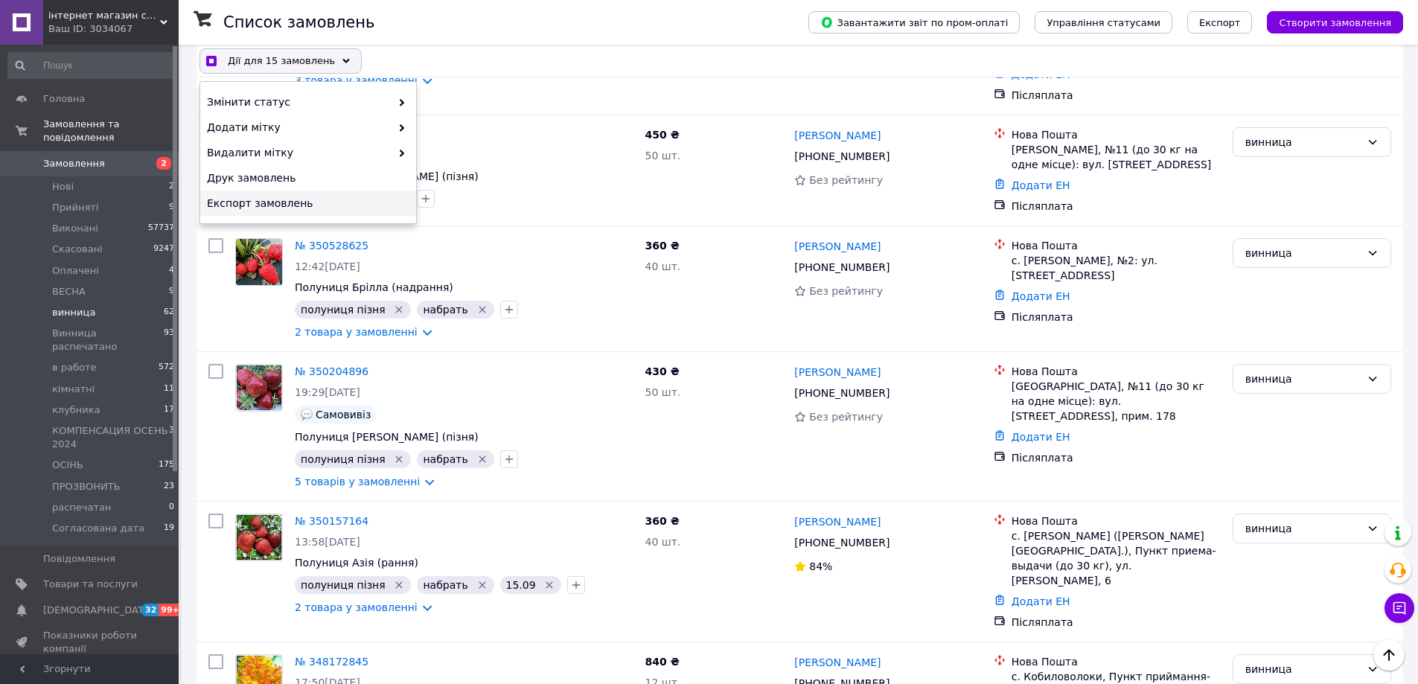
click at [268, 200] on span "Експорт замовлень" at bounding box center [306, 203] width 199 height 15
checkbox input "true"
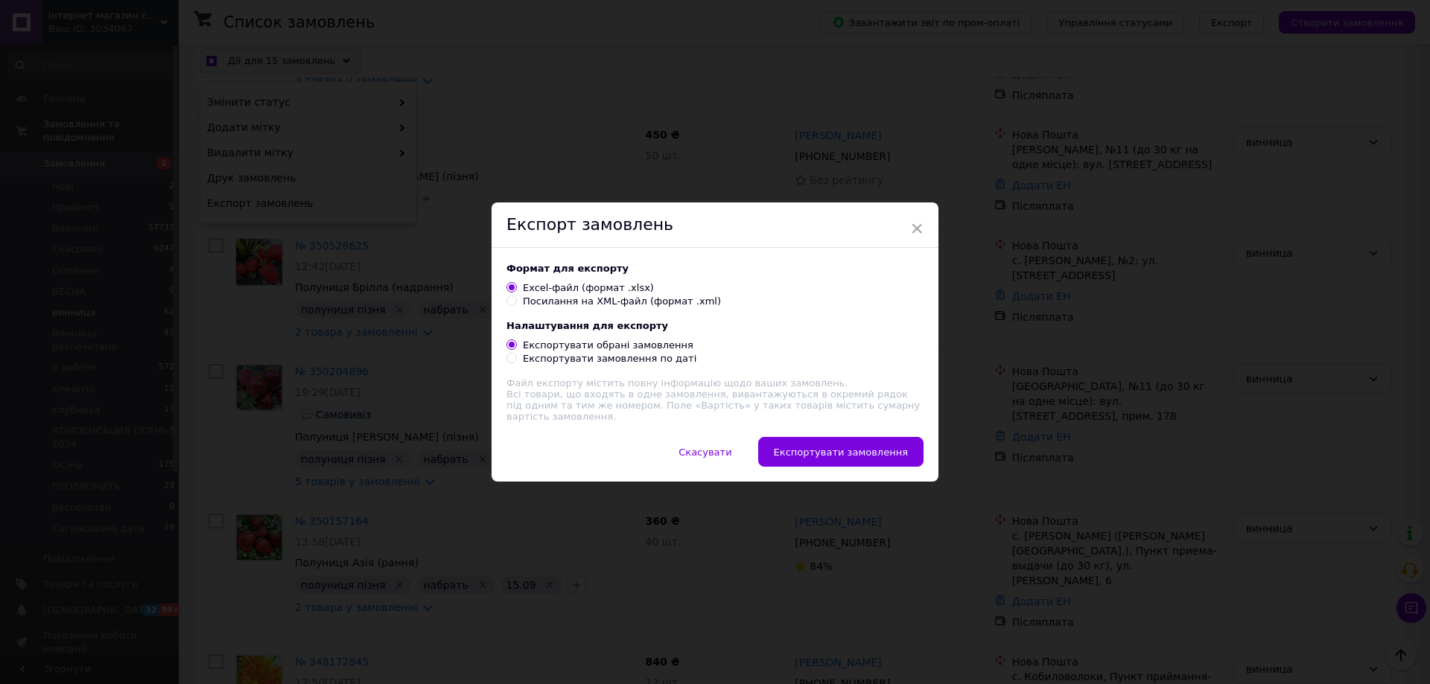
click at [611, 303] on div "Посилання на XML-файл (формат .xml)" at bounding box center [622, 301] width 198 height 13
click at [516, 303] on input "Посилання на XML-файл (формат .xml)" at bounding box center [511, 301] width 10 height 10
radio input "true"
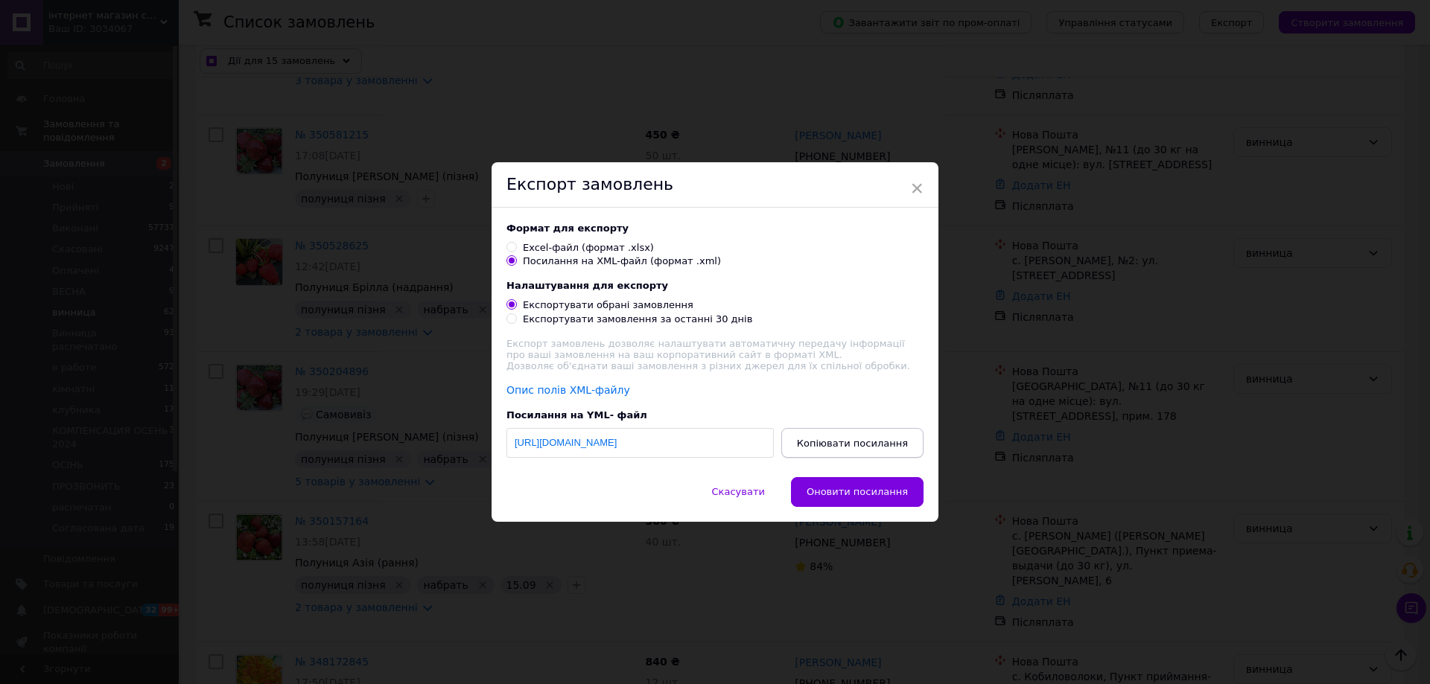
click at [851, 449] on span "Копіювати посилання" at bounding box center [852, 443] width 111 height 11
click at [919, 181] on span "×" at bounding box center [916, 188] width 13 height 25
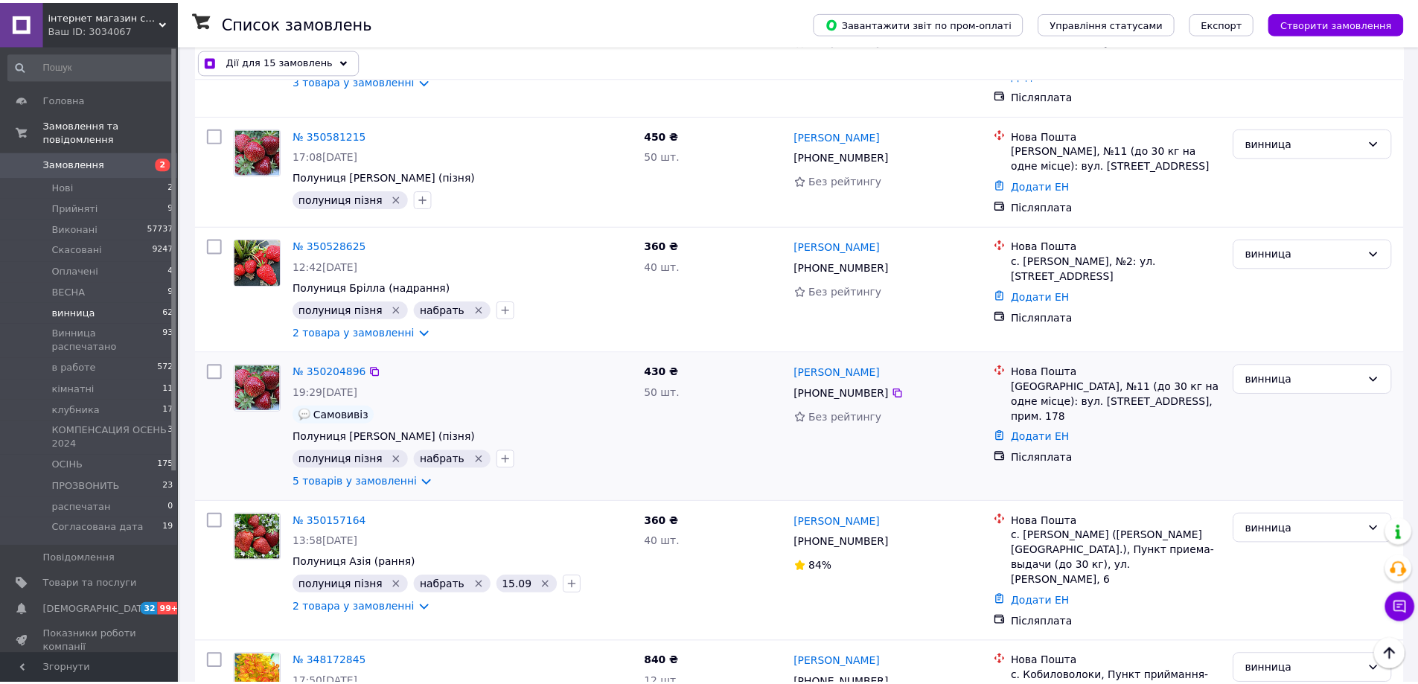
scroll to position [7692, 0]
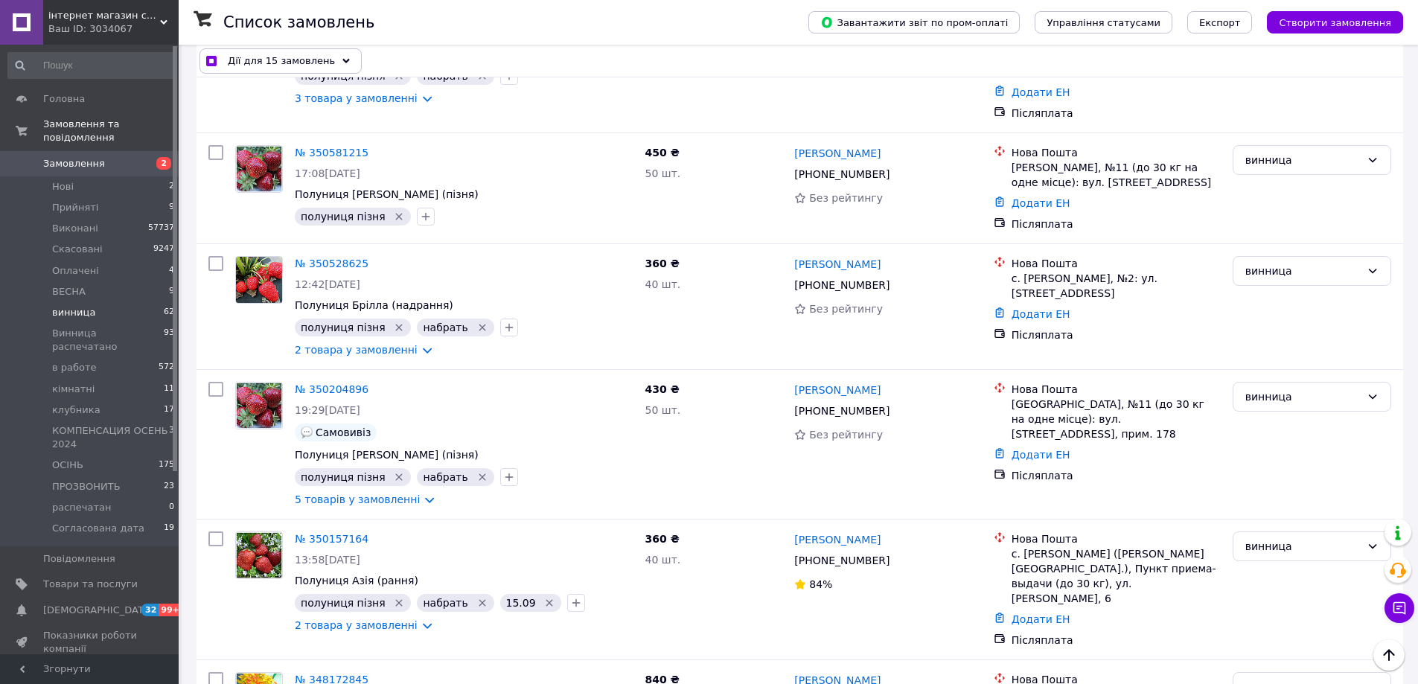
click at [308, 52] on div "Дії для 15 замовлень" at bounding box center [281, 60] width 162 height 25
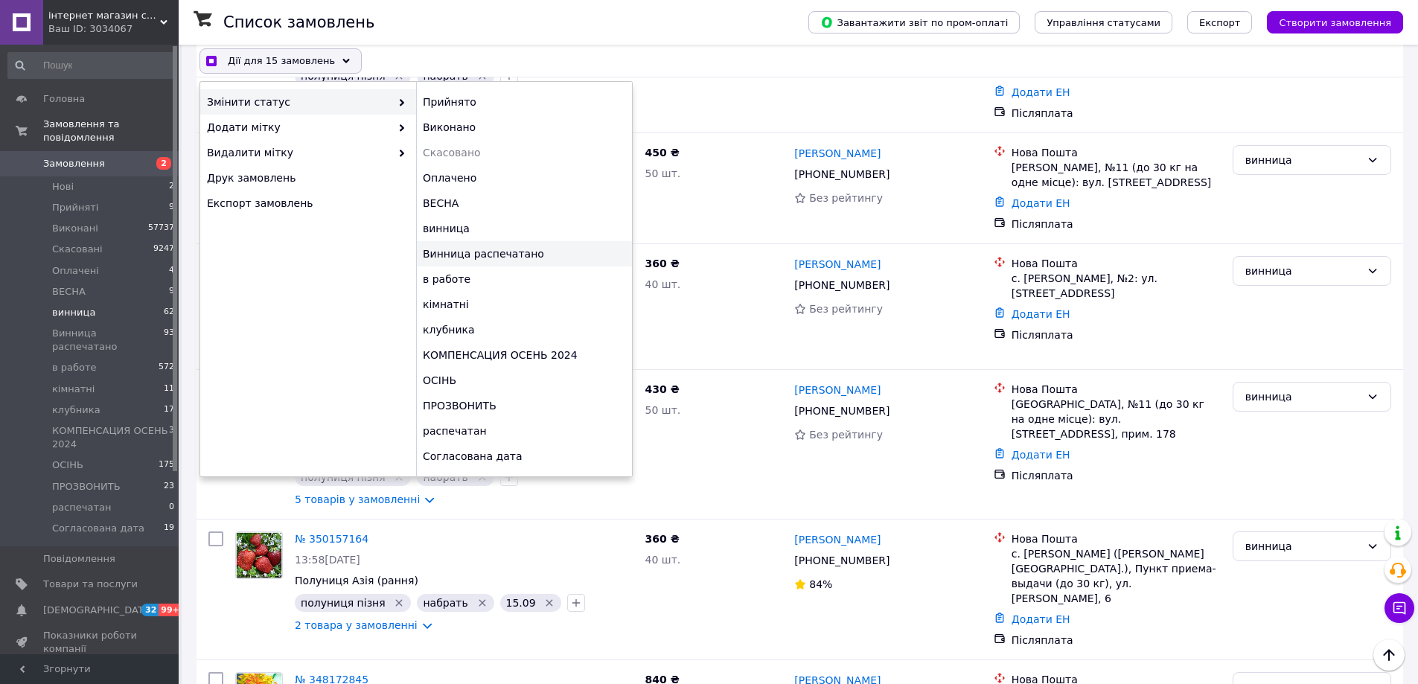
checkbox input "true"
click at [467, 256] on div "Винница распечатано" at bounding box center [524, 253] width 216 height 25
checkbox input "false"
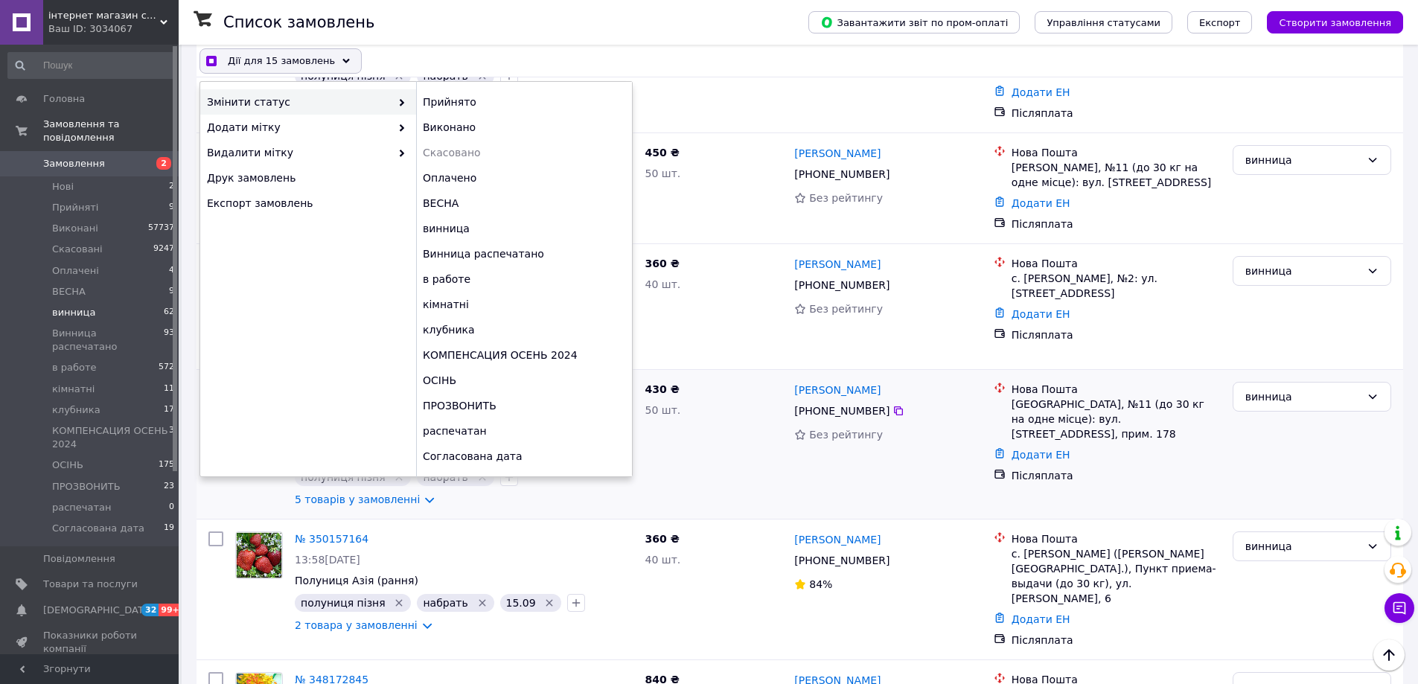
checkbox input "false"
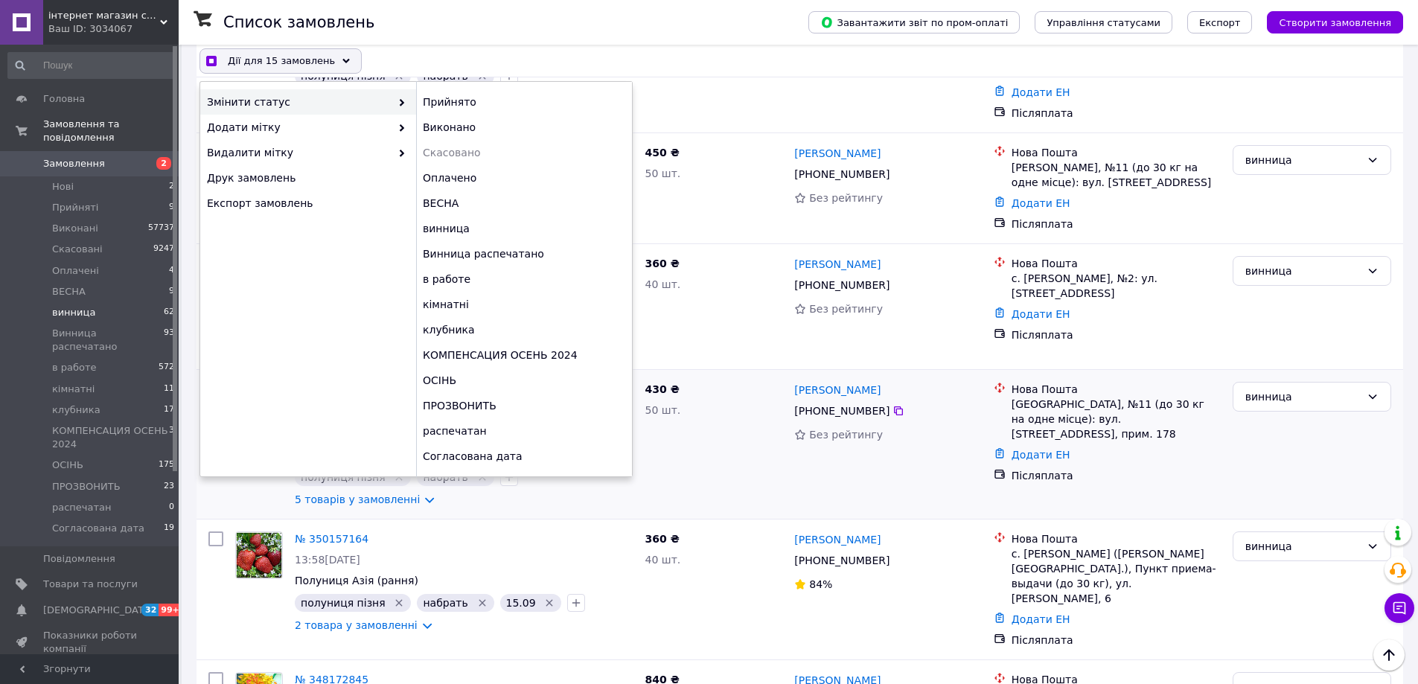
checkbox input "false"
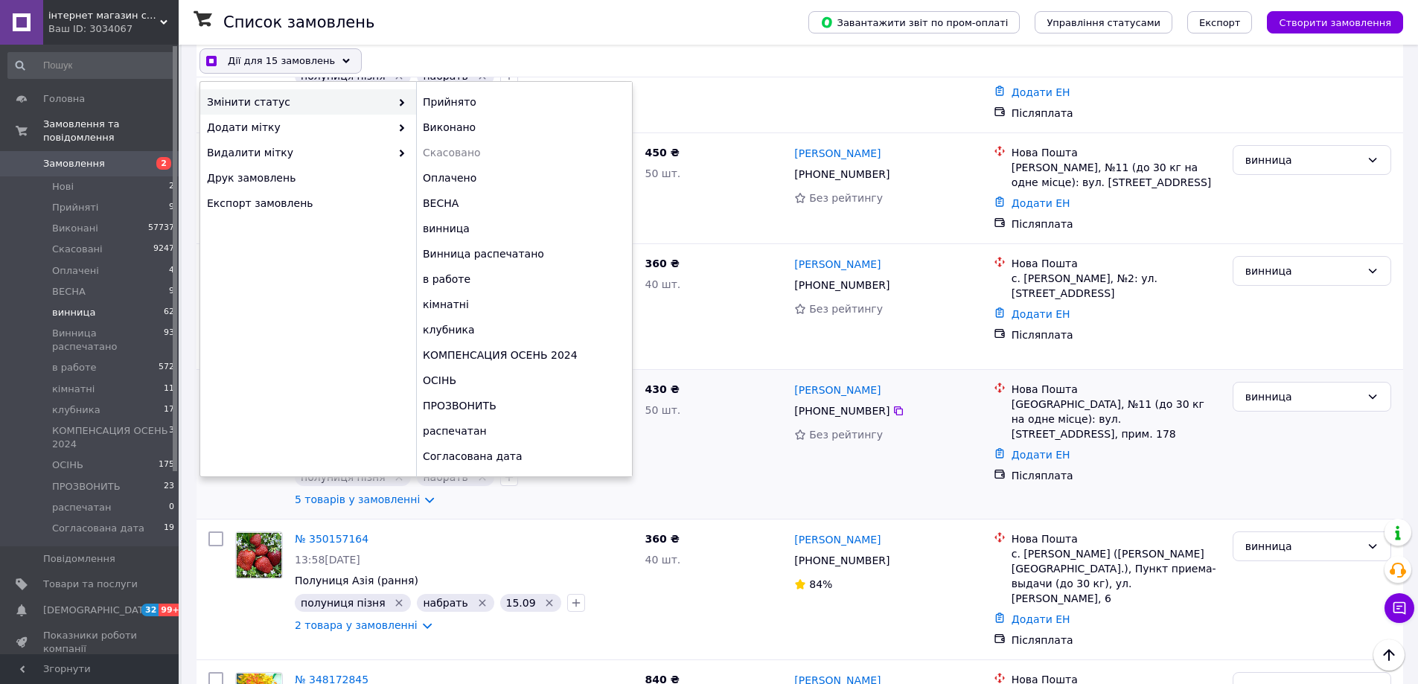
checkbox input "false"
